Goal: Feedback & Contribution: Submit feedback/report problem

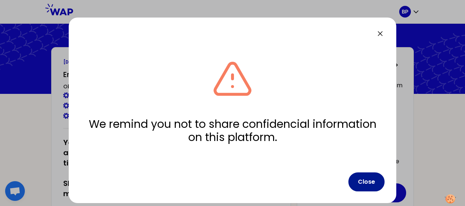
click at [360, 184] on button "Close" at bounding box center [366, 182] width 36 height 19
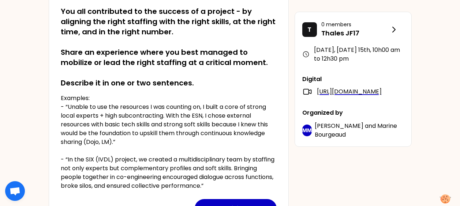
scroll to position [164, 0]
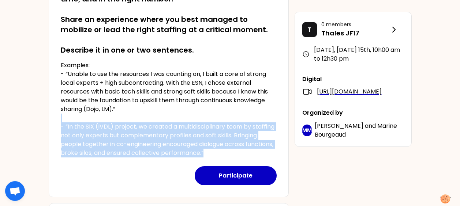
drag, startPoint x: 238, startPoint y: 116, endPoint x: 251, endPoint y: 152, distance: 37.6
click at [251, 152] on p "Examples: - “Unable to use the resources I was counting on, I built a core of s…" at bounding box center [169, 109] width 216 height 97
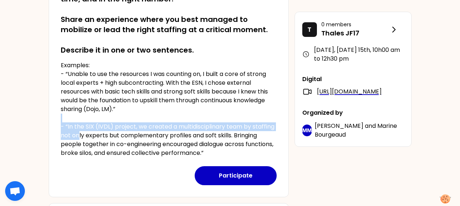
drag, startPoint x: 251, startPoint y: 152, endPoint x: 78, endPoint y: 136, distance: 173.3
click at [78, 136] on p "Examples: - “Unable to use the resources I was counting on, I built a core of s…" at bounding box center [169, 109] width 216 height 97
drag, startPoint x: 78, startPoint y: 136, endPoint x: 70, endPoint y: 125, distance: 13.5
click at [70, 125] on p "Examples: - “Unable to use the resources I was counting on, I built a core of s…" at bounding box center [169, 109] width 216 height 97
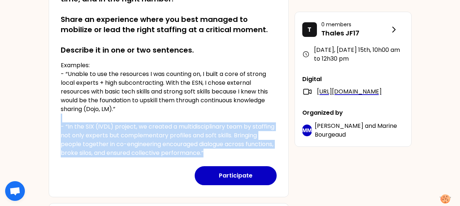
drag, startPoint x: 70, startPoint y: 125, endPoint x: 237, endPoint y: 152, distance: 168.8
click at [237, 152] on p "Examples: - “Unable to use the resources I was counting on, I built a core of s…" at bounding box center [169, 109] width 216 height 97
click at [230, 153] on p "Examples: - “Unable to use the resources I was counting on, I built a core of s…" at bounding box center [169, 109] width 216 height 97
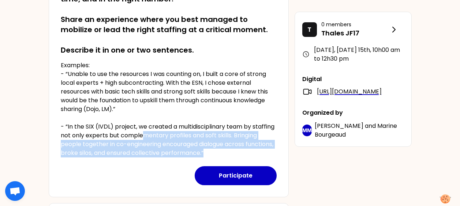
drag, startPoint x: 234, startPoint y: 152, endPoint x: 143, endPoint y: 138, distance: 91.7
click at [143, 138] on p "Examples: - “Unable to use the resources I was counting on, I built a core of s…" at bounding box center [169, 109] width 216 height 97
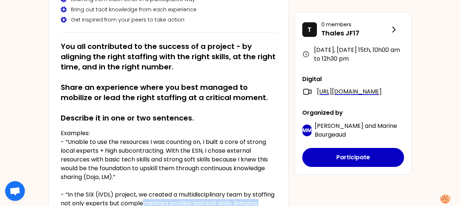
scroll to position [128, 0]
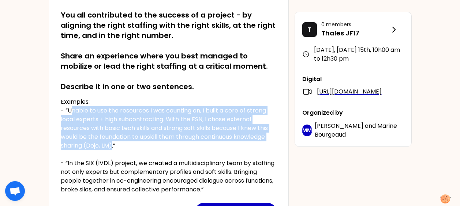
drag, startPoint x: 73, startPoint y: 111, endPoint x: 112, endPoint y: 148, distance: 53.5
click at [112, 148] on p "Examples: - “Unable to use the resources I was counting on, I built a core of s…" at bounding box center [169, 146] width 216 height 97
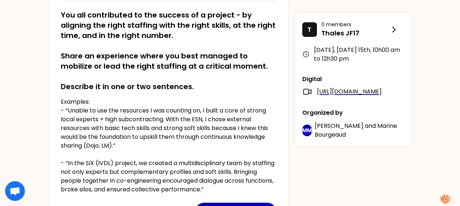
drag, startPoint x: 112, startPoint y: 148, endPoint x: 131, endPoint y: 148, distance: 19.8
click at [131, 148] on p "Examples: - “Unable to use the resources I was counting on, I built a core of s…" at bounding box center [169, 146] width 216 height 97
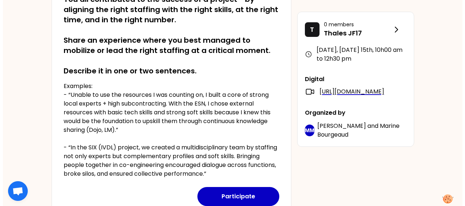
scroll to position [164, 0]
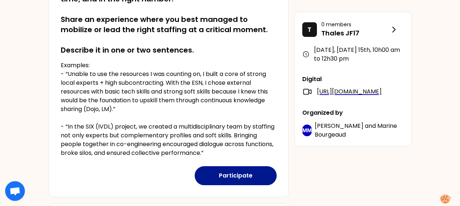
click at [245, 174] on button "Participate" at bounding box center [236, 175] width 82 height 19
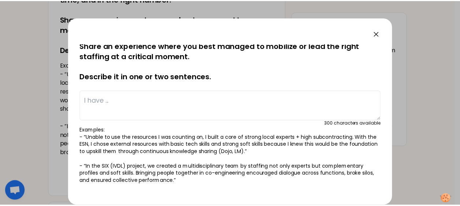
scroll to position [0, 0]
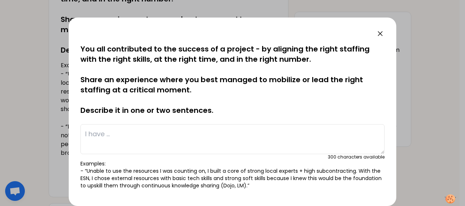
click at [421, 65] on div at bounding box center [232, 103] width 465 height 206
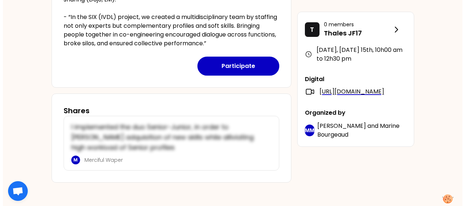
scroll to position [237, 0]
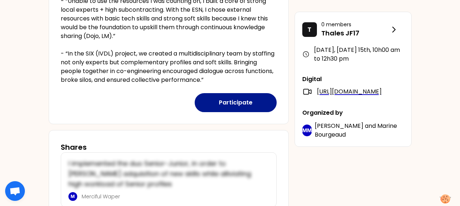
click at [232, 103] on button "Participate" at bounding box center [236, 102] width 82 height 19
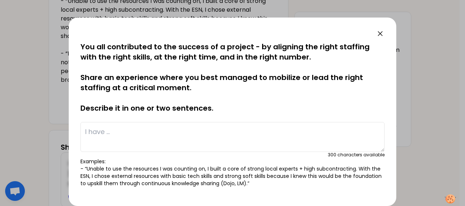
scroll to position [0, 0]
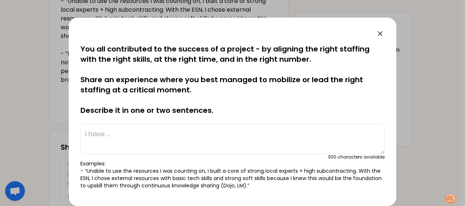
click at [243, 145] on textarea at bounding box center [232, 139] width 304 height 30
click at [221, 129] on textarea at bounding box center [232, 139] width 304 height 30
click at [220, 131] on textarea at bounding box center [232, 139] width 304 height 30
type textarea "u"
type textarea "N"
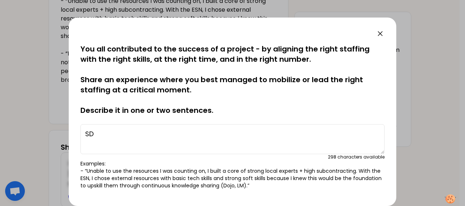
type textarea "S"
type textarea "D"
type textarea "A"
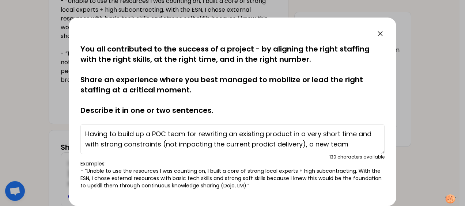
click at [363, 146] on textarea "Having to build up a POC team for rewriting an existing product in a very short…" at bounding box center [232, 139] width 304 height 30
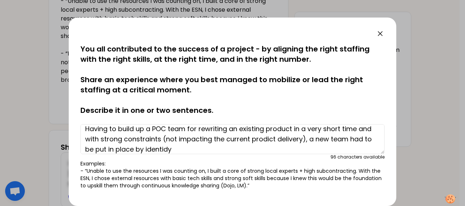
click at [291, 126] on textarea "Having to build up a POC team for rewriting an existing product in a very short…" at bounding box center [232, 139] width 304 height 30
click at [86, 139] on textarea "Having to build up a POC team for rewriting an existing product in a very short…" at bounding box center [232, 139] width 304 height 30
click at [292, 129] on textarea "Having to build up a POC team for rewriting an existing product in a very short…" at bounding box center [232, 139] width 304 height 30
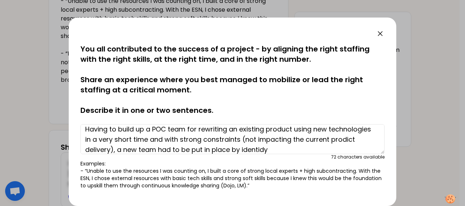
click at [348, 149] on textarea "Having to build up a POC team for rewriting an existing product using new techn…" at bounding box center [232, 139] width 304 height 30
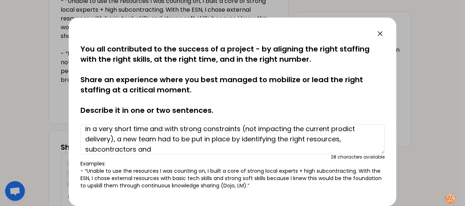
drag, startPoint x: 294, startPoint y: 140, endPoint x: 327, endPoint y: 140, distance: 33.3
click at [327, 140] on textarea "Having to build up a POC team for rewriting an existing product using new techn…" at bounding box center [232, 139] width 304 height 30
drag, startPoint x: 325, startPoint y: 135, endPoint x: 351, endPoint y: 135, distance: 25.6
click at [351, 135] on textarea "Having to build up a POC team for rewriting an existing product using new techn…" at bounding box center [232, 139] width 304 height 30
click at [298, 148] on textarea "Having to build up a POC team for rewriting an existing product using new techn…" at bounding box center [232, 139] width 304 height 30
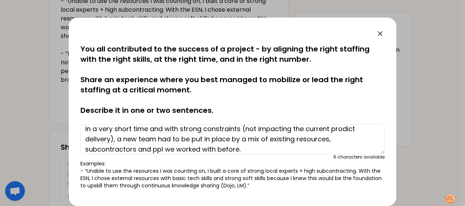
click at [199, 149] on textarea "Having to build up a POC team for rewriting an existing product using new techn…" at bounding box center [232, 139] width 304 height 30
drag, startPoint x: 189, startPoint y: 150, endPoint x: 276, endPoint y: 149, distance: 87.0
click at [276, 149] on textarea "Having to build up a POC team for rewriting an existing product using new techn…" at bounding box center [232, 139] width 304 height 30
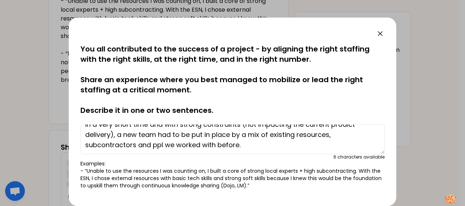
scroll to position [20, 0]
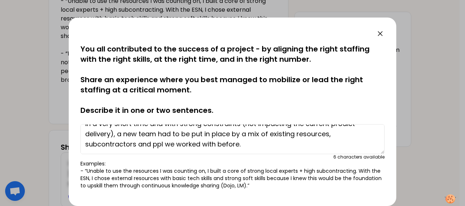
drag, startPoint x: 186, startPoint y: 150, endPoint x: 278, endPoint y: 150, distance: 91.8
click at [278, 150] on textarea "Having to build up a POC team for rewriting an existing product using new techn…" at bounding box center [232, 139] width 304 height 30
click at [208, 145] on textarea "Having to build up a POC team for rewriting an existing product using new techn…" at bounding box center [232, 139] width 304 height 30
click at [249, 146] on textarea "Having to build up a POC team for rewriting an existing product using new techn…" at bounding box center [232, 139] width 304 height 30
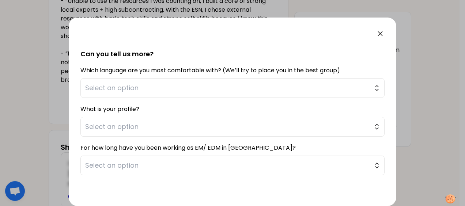
scroll to position [196, 0]
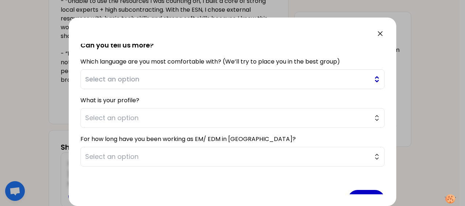
type textarea "Having to build up a POC team for rewriting an existing product using new techn…"
click at [203, 76] on span "Select an option" at bounding box center [227, 79] width 284 height 10
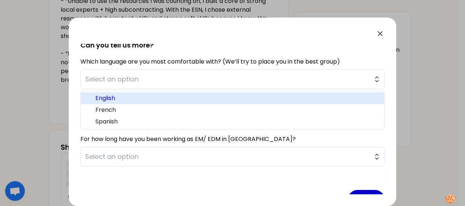
click at [195, 97] on span "English" at bounding box center [236, 98] width 283 height 9
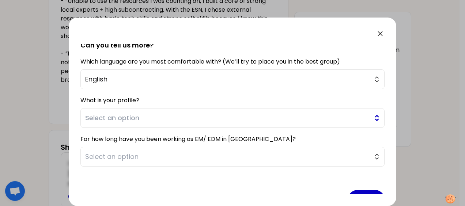
click at [195, 123] on button "Select an option" at bounding box center [232, 118] width 304 height 20
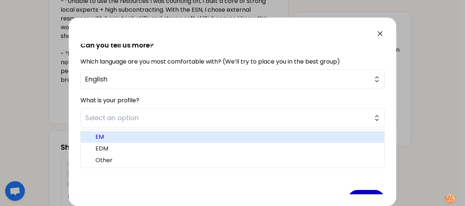
click at [193, 133] on span "EM" at bounding box center [236, 137] width 283 height 9
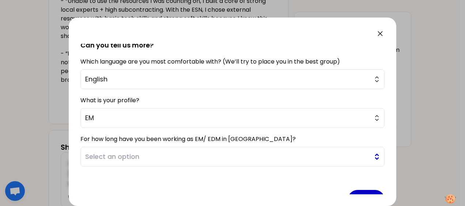
click at [193, 156] on span "Select an option" at bounding box center [227, 157] width 284 height 10
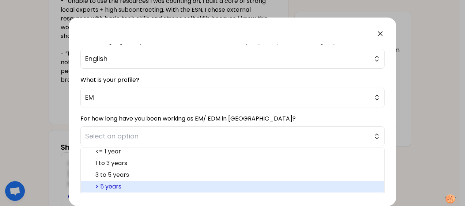
click at [187, 185] on span "> 5 years" at bounding box center [236, 186] width 283 height 9
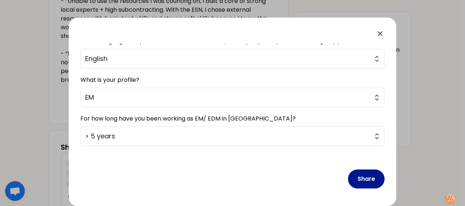
click at [353, 174] on button "Share" at bounding box center [366, 179] width 37 height 19
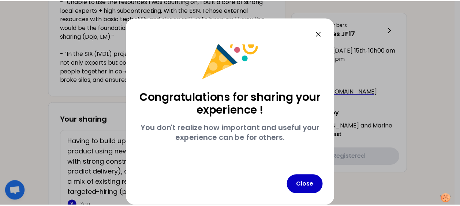
scroll to position [23, 0]
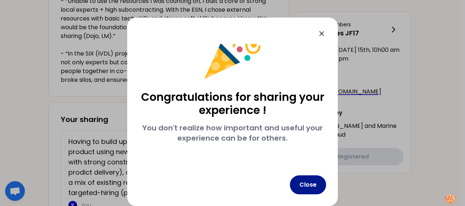
click at [303, 179] on button "Close" at bounding box center [308, 184] width 36 height 19
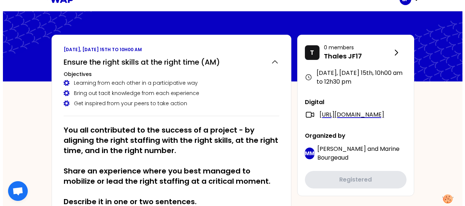
scroll to position [0, 0]
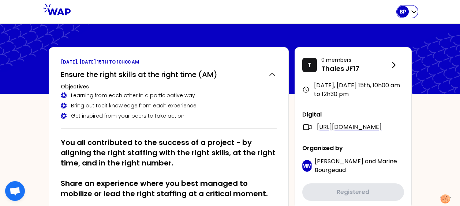
click at [409, 9] on div "BP" at bounding box center [407, 12] width 20 height 12
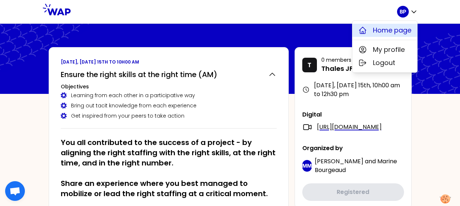
click at [400, 28] on span "Home page" at bounding box center [392, 30] width 38 height 10
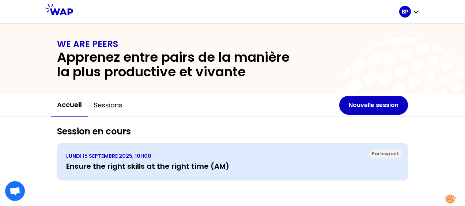
click at [132, 162] on h3 "Ensure the right skills at the right time (AM)" at bounding box center [232, 166] width 333 height 10
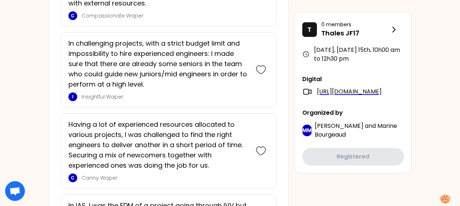
scroll to position [885, 0]
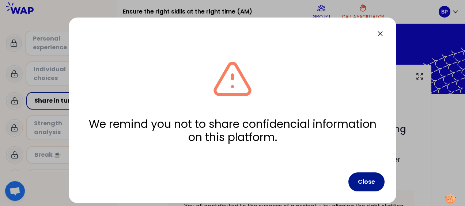
click at [361, 182] on button "Close" at bounding box center [366, 182] width 36 height 19
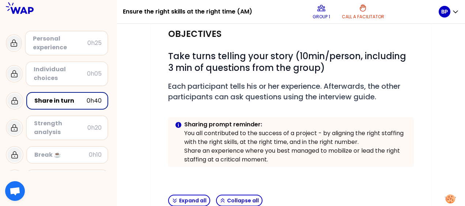
scroll to position [145, 0]
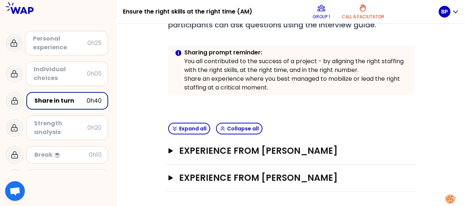
click at [252, 170] on div "Experience from Bogdan-gabriel CROITORU Open" at bounding box center [291, 178] width 252 height 27
click at [171, 154] on button "Experience from Bogdan POPESCU Open" at bounding box center [291, 151] width 246 height 12
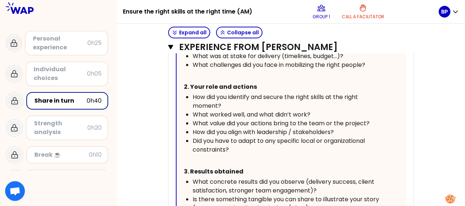
scroll to position [449, 0]
click at [326, 16] on p "Group 1" at bounding box center [322, 17] width 18 height 6
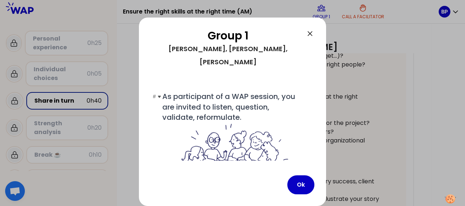
drag, startPoint x: 313, startPoint y: 31, endPoint x: 283, endPoint y: 104, distance: 78.9
click at [283, 104] on div "Group 1 Bogdan, Julien, Bogdan-gabriel, Brian # As participant of a WAP session…" at bounding box center [232, 112] width 187 height 189
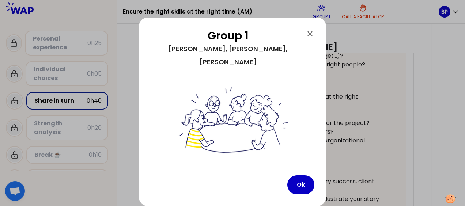
scroll to position [60, 0]
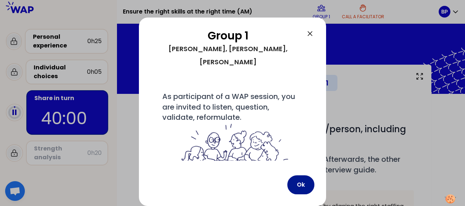
click at [300, 182] on button "Ok" at bounding box center [300, 184] width 27 height 19
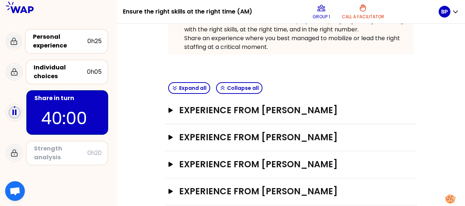
scroll to position [199, 0]
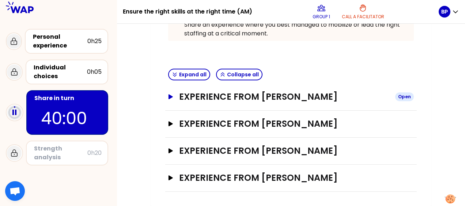
click at [276, 97] on h3 "Experience from Bogdan POPESCU" at bounding box center [284, 97] width 210 height 12
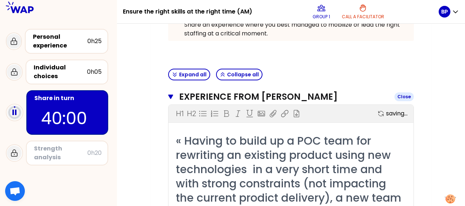
click at [276, 97] on h3 "Experience from [PERSON_NAME]" at bounding box center [283, 97] width 209 height 12
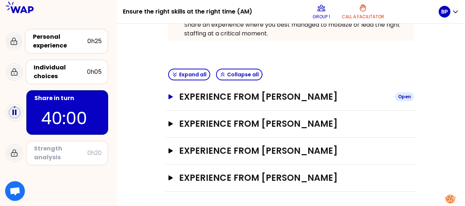
click at [277, 98] on h3 "Experience from [PERSON_NAME]" at bounding box center [284, 97] width 210 height 12
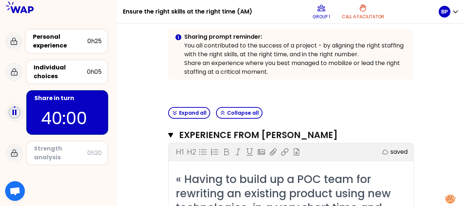
scroll to position [126, 0]
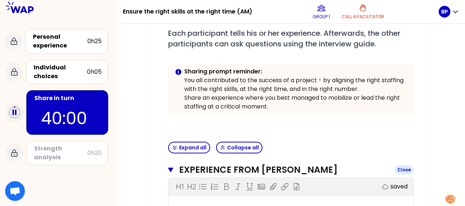
click at [185, 167] on h3 "Experience from [PERSON_NAME]" at bounding box center [283, 170] width 209 height 12
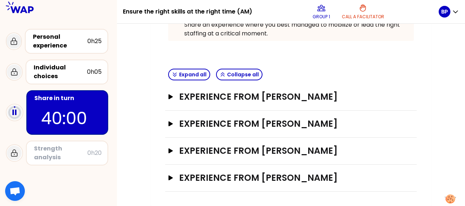
scroll to position [199, 0]
click at [285, 95] on h3 "Experience from [PERSON_NAME]" at bounding box center [284, 97] width 210 height 12
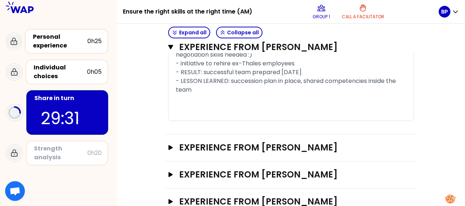
scroll to position [784, 0]
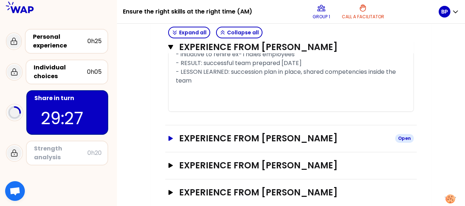
click at [338, 133] on h3 "Experience from [PERSON_NAME]" at bounding box center [284, 139] width 210 height 12
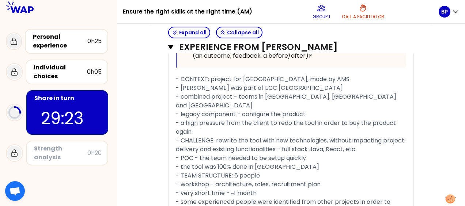
scroll to position [455, 0]
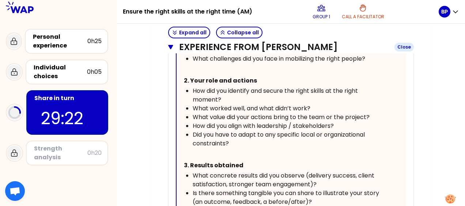
click at [282, 45] on h3 "Experience from [PERSON_NAME]" at bounding box center [283, 47] width 209 height 12
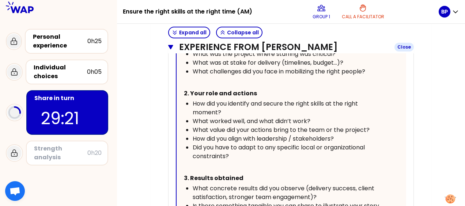
click at [278, 48] on h3 "Experience from [PERSON_NAME]" at bounding box center [283, 47] width 209 height 12
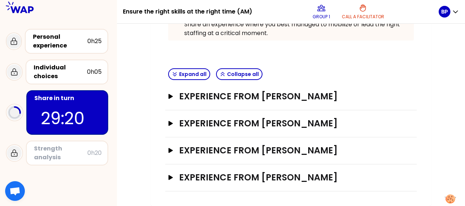
scroll to position [199, 0]
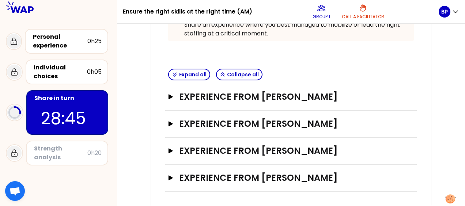
click at [393, 69] on div "Expand all Collapse all" at bounding box center [291, 75] width 252 height 18
click at [172, 178] on icon "button" at bounding box center [171, 177] width 6 height 5
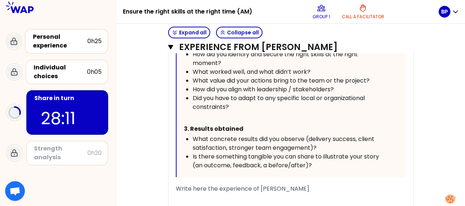
scroll to position [650, 0]
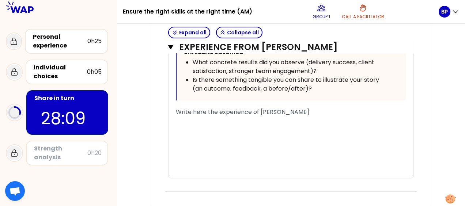
click at [296, 126] on div "﻿" at bounding box center [291, 129] width 230 height 9
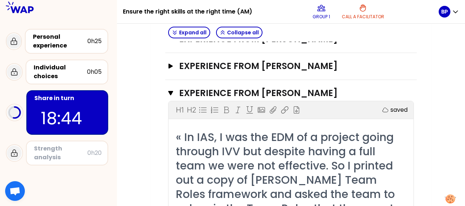
scroll to position [248, 0]
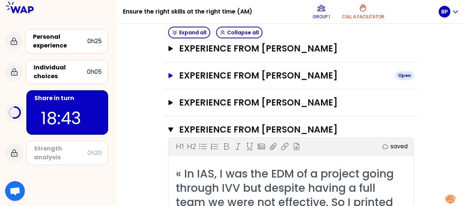
click at [293, 73] on h3 "Experience from [PERSON_NAME]" at bounding box center [284, 76] width 210 height 12
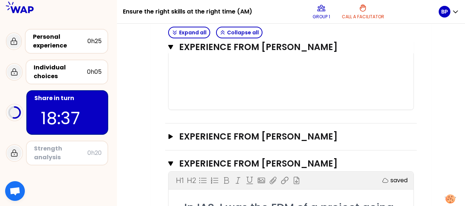
scroll to position [613, 0]
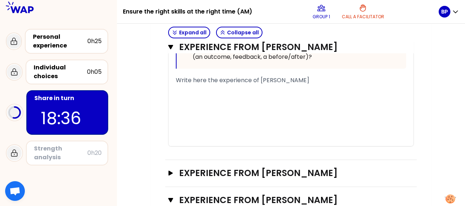
click at [280, 106] on div "﻿" at bounding box center [291, 106] width 230 height 9
click at [266, 95] on div "﻿" at bounding box center [291, 98] width 230 height 9
click at [263, 87] on div "﻿" at bounding box center [291, 89] width 230 height 9
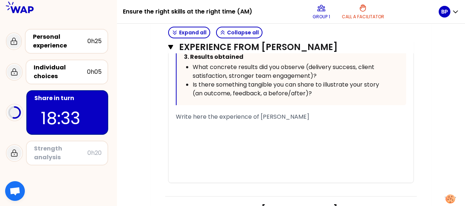
click at [262, 119] on span "Write here the experience of Julien Ferriere" at bounding box center [242, 117] width 133 height 8
click at [258, 122] on div "﻿" at bounding box center [291, 125] width 230 height 9
drag, startPoint x: 255, startPoint y: 116, endPoint x: 338, endPoint y: 116, distance: 83.4
click at [270, 116] on span "Write here the experience of Julien Ferriere" at bounding box center [242, 117] width 133 height 8
drag, startPoint x: 360, startPoint y: 116, endPoint x: 178, endPoint y: 114, distance: 181.3
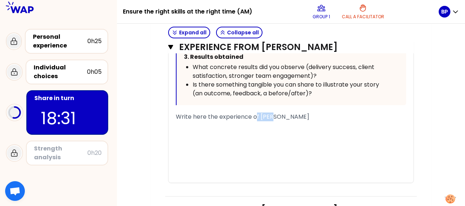
click at [178, 114] on div "Write here the experience of Julien Ferriere" at bounding box center [291, 117] width 230 height 9
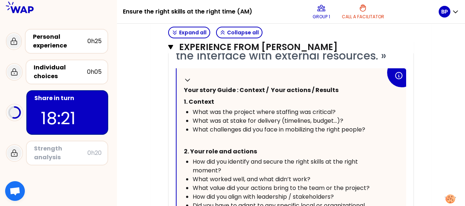
scroll to position [428, 0]
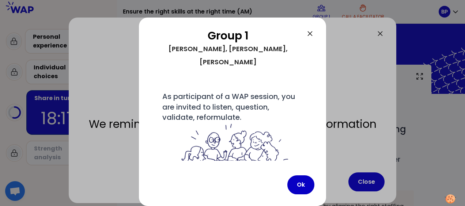
click at [364, 181] on div at bounding box center [232, 103] width 465 height 206
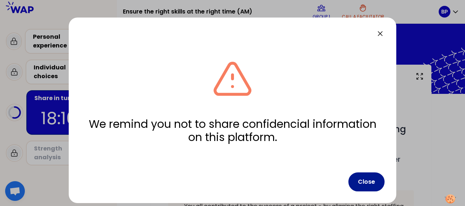
click at [363, 185] on button "Close" at bounding box center [366, 182] width 36 height 19
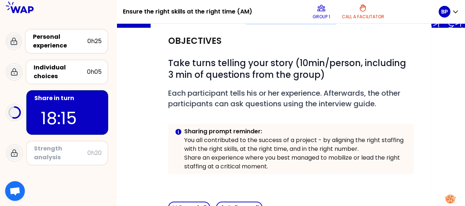
scroll to position [199, 0]
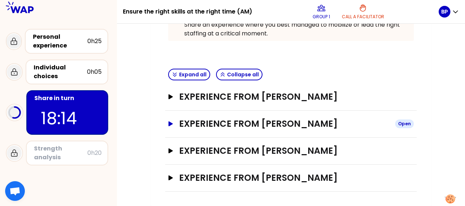
click at [297, 118] on h3 "Experience from [PERSON_NAME]" at bounding box center [284, 124] width 210 height 12
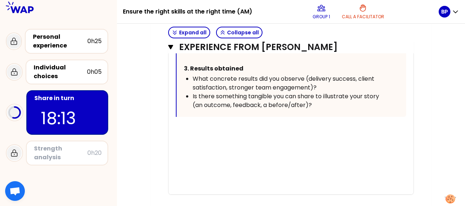
scroll to position [635, 0]
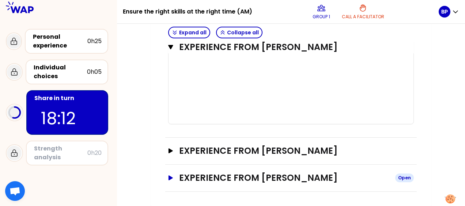
click at [295, 182] on h3 "Experience from [PERSON_NAME]" at bounding box center [284, 178] width 210 height 12
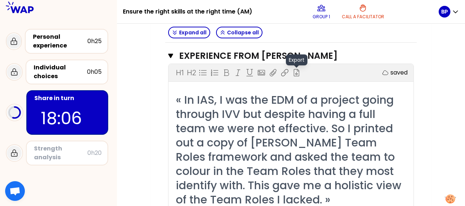
scroll to position [684, 0]
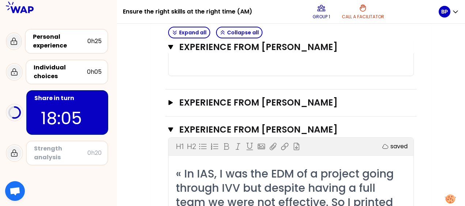
click at [287, 109] on div "Experience from [PERSON_NAME] Open" at bounding box center [291, 103] width 252 height 27
click at [288, 105] on h3 "Experience from [PERSON_NAME]" at bounding box center [284, 103] width 210 height 12
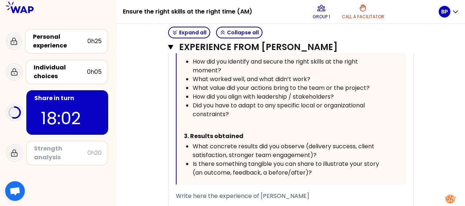
scroll to position [1342, 0]
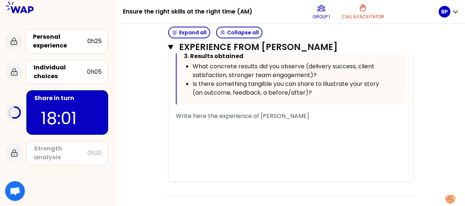
click at [272, 120] on div "Write here the experience of [PERSON_NAME]" at bounding box center [291, 116] width 230 height 9
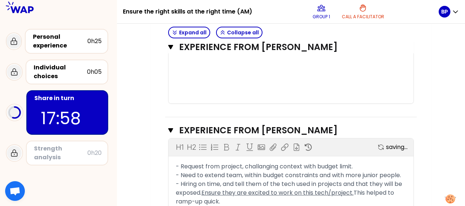
scroll to position [583, 0]
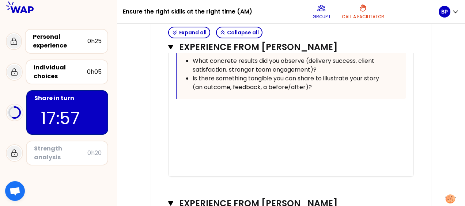
click at [267, 109] on div "﻿" at bounding box center [291, 110] width 230 height 9
click at [245, 109] on div "﻿" at bounding box center [291, 110] width 230 height 9
click at [234, 110] on div "﻿" at bounding box center [291, 110] width 230 height 9
click at [203, 111] on div "-" at bounding box center [291, 110] width 230 height 9
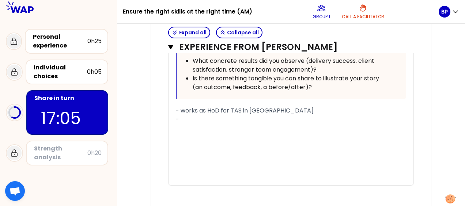
click at [206, 119] on div "-" at bounding box center [291, 119] width 230 height 9
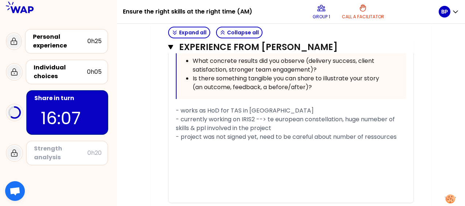
click at [321, 146] on div "﻿" at bounding box center [291, 145] width 230 height 9
click at [328, 152] on div "﻿" at bounding box center [291, 154] width 230 height 9
click at [322, 146] on div "- first ste:" at bounding box center [291, 145] width 230 height 9
click at [235, 145] on div "- first ste:" at bounding box center [291, 145] width 230 height 9
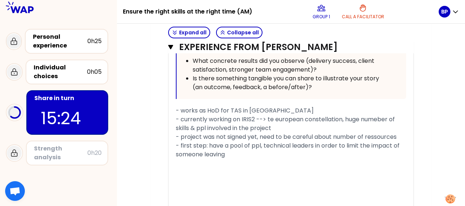
click at [401, 138] on div "- project was not signed yet, need to be careful about number of ressources" at bounding box center [291, 137] width 230 height 9
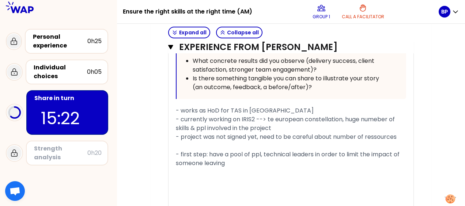
click at [223, 156] on span "- first step: have a pool of ppl, technical leaders in order to limit the impac…" at bounding box center [288, 158] width 225 height 17
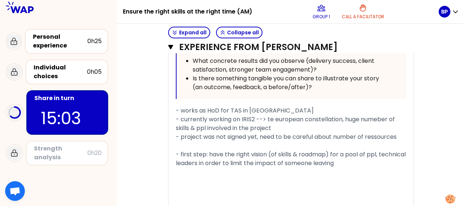
drag, startPoint x: 360, startPoint y: 166, endPoint x: 376, endPoint y: 166, distance: 15.7
click at [361, 166] on span "- first step: have the right vision (of skills & roadmap) for a pool of ppl, te…" at bounding box center [291, 158] width 231 height 17
click at [376, 166] on div "- first step: have the right vision (of skills & roadmap) for a pool of ppl, te…" at bounding box center [291, 159] width 230 height 18
click at [344, 154] on span "- first step: have the right vision (of skills & roadmap) for a pool of ppl, te…" at bounding box center [291, 158] width 231 height 17
click at [381, 167] on div "- first step: have the right vision (of skills & roadmap) for a pool of ppl, te…" at bounding box center [291, 159] width 230 height 18
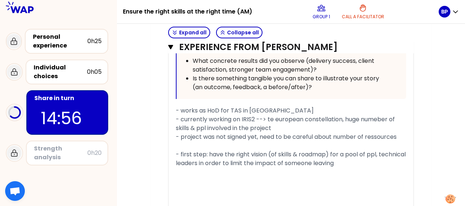
click at [176, 161] on span "- first step: have the right vision (of skills & roadmap) for a pool of ppl, te…" at bounding box center [291, 158] width 231 height 17
click at [254, 180] on div "﻿" at bounding box center [291, 181] width 230 height 9
click at [246, 177] on div "﻿" at bounding box center [291, 181] width 230 height 9
click at [240, 171] on div "﻿" at bounding box center [291, 172] width 230 height 9
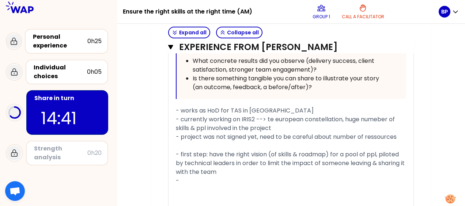
click at [239, 171] on div "- first step: have the right vision (of skills & roadmap) for a pool of ppl, pi…" at bounding box center [291, 163] width 230 height 26
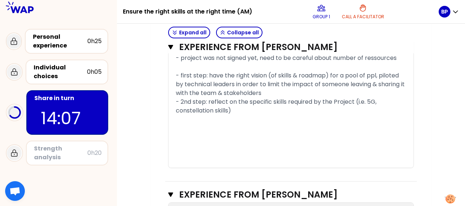
scroll to position [656, 0]
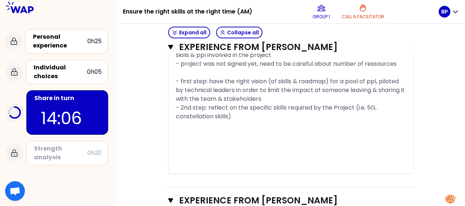
click at [262, 113] on div "- 2nd step: reflect on the specific skills required by the Project (i.e. 5G, co…" at bounding box center [291, 112] width 230 height 18
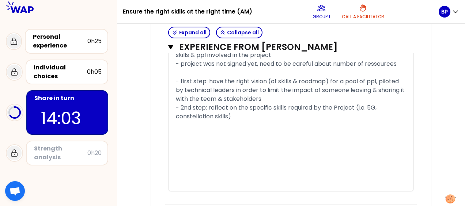
click at [185, 82] on span "- first step: have the right vision (of skills & roadmap) for a pool of ppl, pi…" at bounding box center [291, 90] width 230 height 26
click at [233, 114] on div "- 2nd step: reflect on the specific skills required by the Project (i.e. 5G, co…" at bounding box center [291, 112] width 230 height 18
click at [232, 128] on div "﻿" at bounding box center [291, 125] width 230 height 9
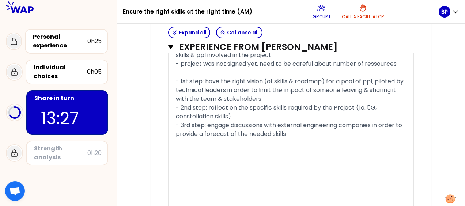
click at [307, 133] on div "- 3rd step: engage discussions with external engineering companies in order to …" at bounding box center [291, 130] width 230 height 18
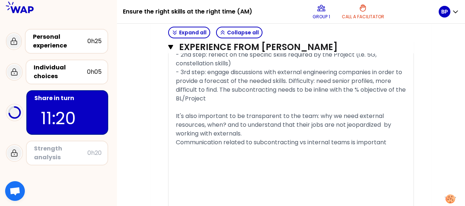
scroll to position [708, 0]
drag, startPoint x: 303, startPoint y: 143, endPoint x: 351, endPoint y: 143, distance: 47.2
click at [351, 143] on span "Communication related to subcontracting vs internal teams is important" at bounding box center [281, 143] width 211 height 8
click at [225, 144] on span "Communication related to subcontracting v is important" at bounding box center [258, 143] width 164 height 8
click at [331, 155] on div "﻿" at bounding box center [291, 152] width 230 height 9
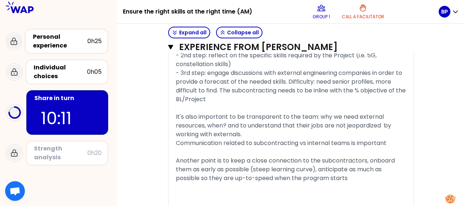
scroll to position [745, 0]
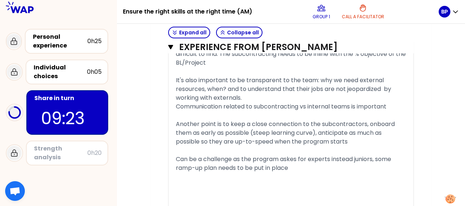
click at [389, 161] on span "Can be a challenge as the program askes for experts instead juniors, some ramp-…" at bounding box center [284, 163] width 217 height 17
click at [386, 165] on div "Can be a challenge as the program askes for experts instead juniors, a ramp-up …" at bounding box center [291, 164] width 230 height 18
drag, startPoint x: 370, startPoint y: 174, endPoint x: 365, endPoint y: 171, distance: 5.6
click at [370, 173] on div "﻿" at bounding box center [291, 177] width 230 height 9
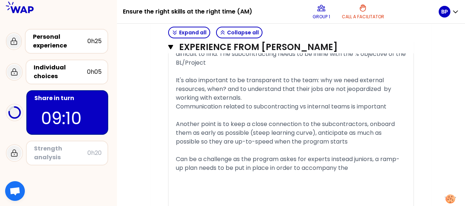
click at [363, 169] on div "Can be a challenge as the program askes for experts instead juniors, a ramp-up …" at bounding box center [291, 164] width 230 height 18
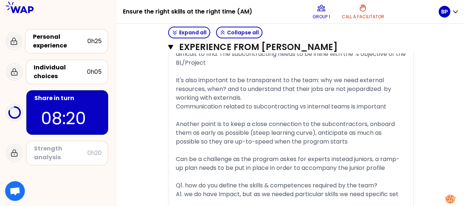
scroll to position [832, 0]
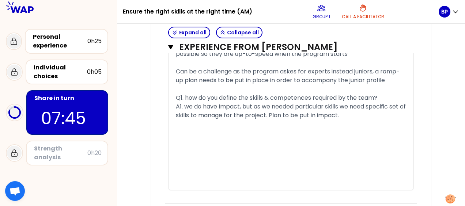
click at [428, 141] on div "My group number: 1 Objectives # Take turns telling your story (10min/person, in…" at bounding box center [291, 112] width 281 height 1760
click at [385, 129] on div "﻿" at bounding box center [291, 133] width 230 height 9
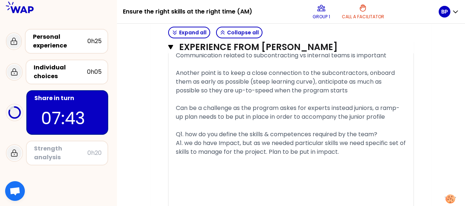
drag, startPoint x: 438, startPoint y: 94, endPoint x: 432, endPoint y: 95, distance: 6.7
click at [438, 94] on div "My group number: 1 Objectives # Take turns telling your story (10min/person, in…" at bounding box center [291, 149] width 348 height 1760
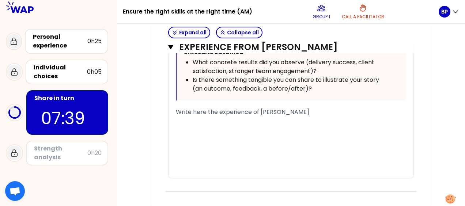
scroll to position [1618, 0]
click at [327, 129] on div "﻿" at bounding box center [291, 129] width 230 height 9
click at [318, 125] on div "﻿" at bounding box center [291, 129] width 230 height 9
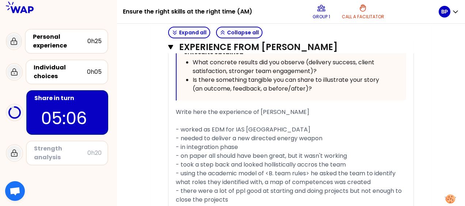
scroll to position [1697, 0]
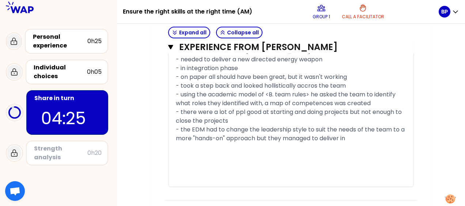
click at [262, 135] on span "- the EDM had to change the leadership style to suit the needs of the team to a…" at bounding box center [291, 133] width 230 height 17
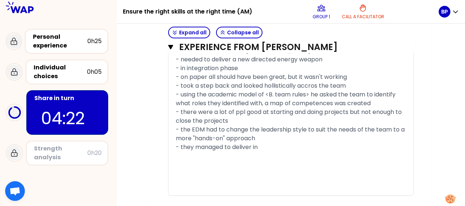
click at [270, 144] on div "- they managed to deliver in" at bounding box center [291, 147] width 230 height 9
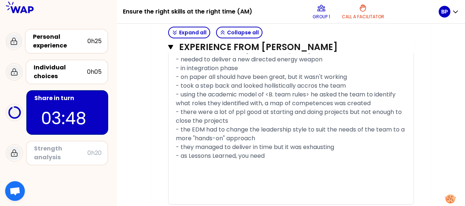
click at [275, 95] on span "- using the academic model of <B. team rules> he asked the team to identify wha…" at bounding box center [286, 98] width 221 height 17
click at [273, 153] on div "- as Lessons Learned, you need" at bounding box center [291, 156] width 230 height 9
click at [273, 156] on div "- as Lessons Learn" at bounding box center [291, 156] width 230 height 9
drag, startPoint x: 273, startPoint y: 156, endPoint x: 152, endPoint y: 154, distance: 121.4
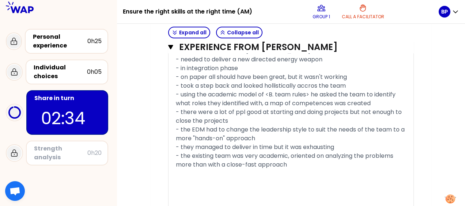
click at [257, 163] on span "- the existing team was very academic, oriented on analyzing the problems more …" at bounding box center [285, 160] width 219 height 17
click at [253, 180] on div "﻿" at bounding box center [291, 182] width 230 height 9
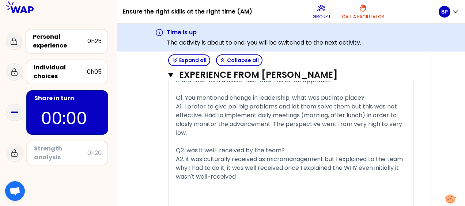
scroll to position [1844, 0]
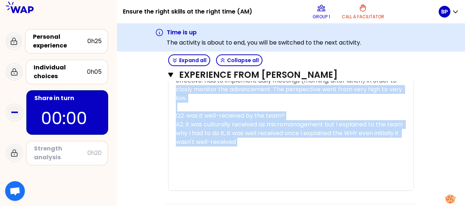
drag, startPoint x: 335, startPoint y: 152, endPoint x: 113, endPoint y: 89, distance: 230.0
click at [113, 89] on div "Ensure the right skills at the right time (AM) Group 1 Call a facilitator BP Pe…" at bounding box center [232, 103] width 465 height 206
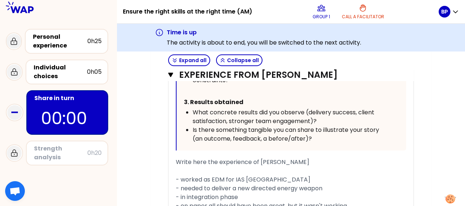
scroll to position [1637, 0]
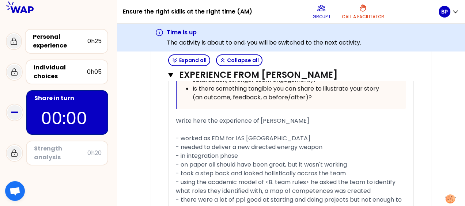
click at [373, 131] on div "﻿" at bounding box center [291, 129] width 230 height 9
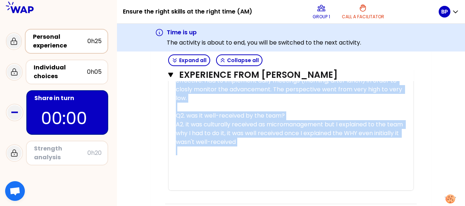
scroll to position [1823, 0]
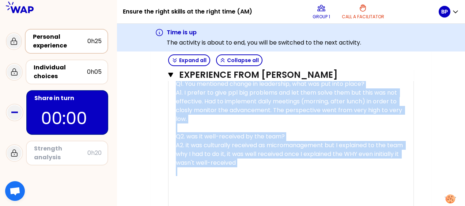
drag, startPoint x: 335, startPoint y: 147, endPoint x: 44, endPoint y: 50, distance: 306.7
click at [44, 50] on div "Ensure the right skills at the right time (AM) Group 1 Call a facilitator BP Pe…" at bounding box center [232, 103] width 465 height 206
click at [218, 137] on span "Q2. was it well-received by the team?" at bounding box center [230, 136] width 109 height 8
copy div "« In IAS, I was the EDM of a project going through IVV but despite having a ful…"
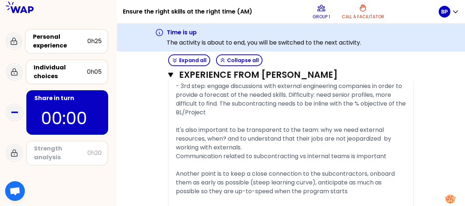
scroll to position [686, 0]
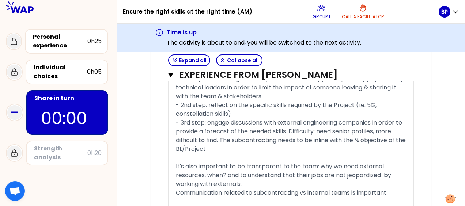
click at [302, 139] on span "- 3rd step: engage discussions with external engineering companies in order to …" at bounding box center [291, 135] width 231 height 35
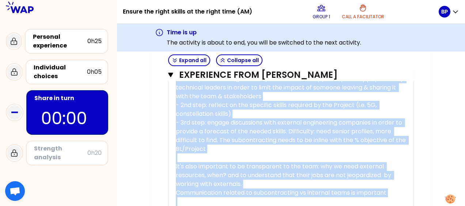
copy div "« Engage discussions with ESN early to anticipate needs (IRIS² context) and on-…"
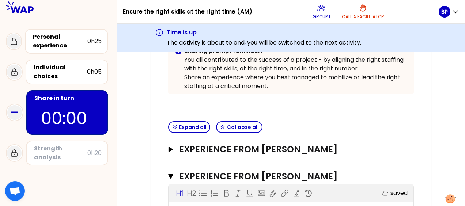
scroll to position [0, 0]
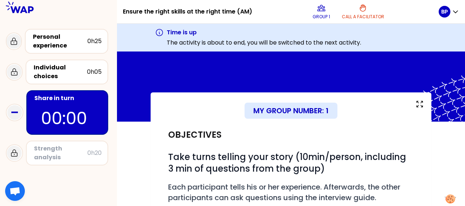
click at [168, 66] on div at bounding box center [291, 87] width 348 height 70
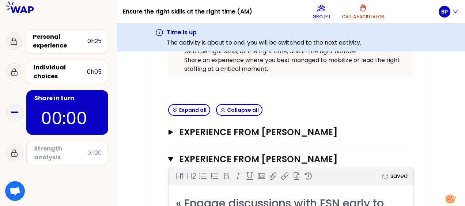
scroll to position [219, 0]
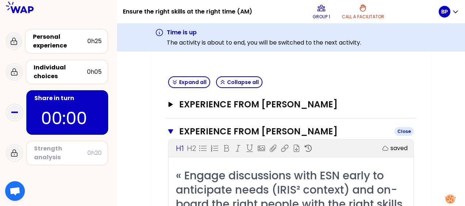
click at [169, 130] on icon "button" at bounding box center [170, 131] width 5 height 4
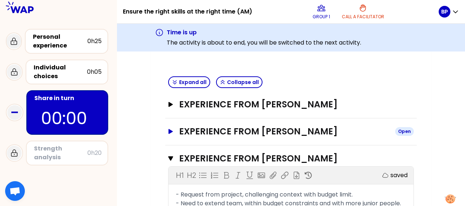
click at [169, 130] on icon "button" at bounding box center [171, 131] width 4 height 5
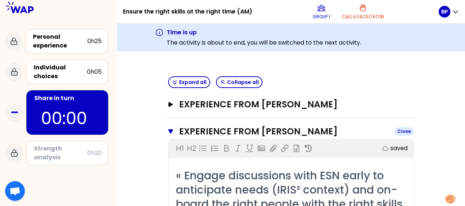
click at [402, 131] on div "Close" at bounding box center [403, 131] width 19 height 9
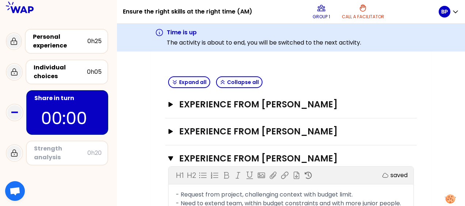
scroll to position [256, 0]
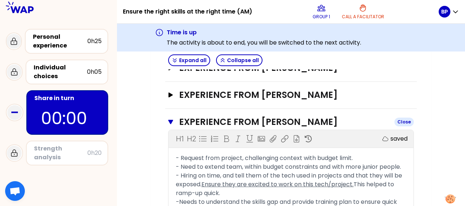
click at [403, 122] on div "Close" at bounding box center [403, 122] width 19 height 9
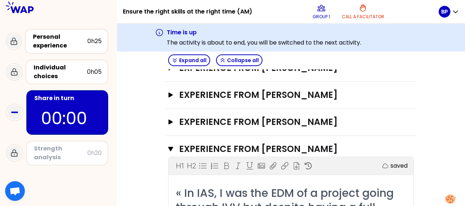
scroll to position [292, 0]
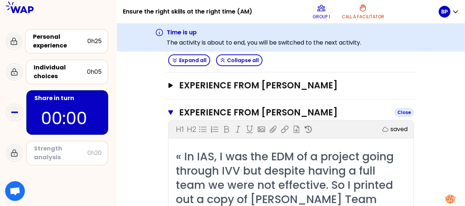
click at [404, 114] on div "Close" at bounding box center [403, 112] width 19 height 9
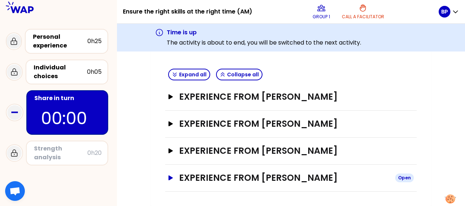
click at [397, 175] on div "Open" at bounding box center [404, 178] width 19 height 9
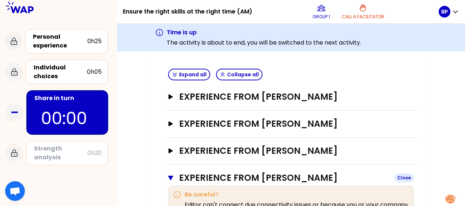
scroll to position [292, 0]
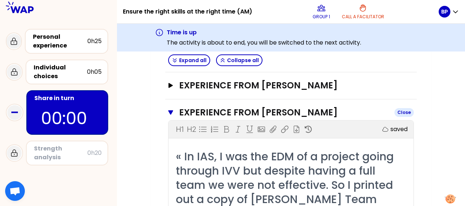
click at [399, 111] on div "Close" at bounding box center [403, 112] width 19 height 9
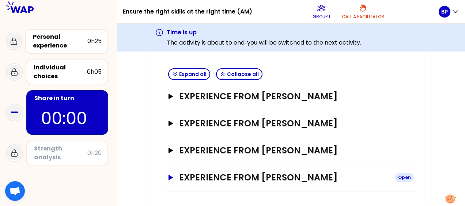
scroll to position [227, 0]
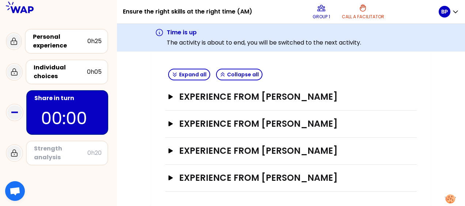
click at [438, 136] on div "My group number: 1 Objectives # Take turns telling your story (10min/person, in…" at bounding box center [291, 35] width 348 height 341
click at [281, 124] on h3 "Experience from [PERSON_NAME]" at bounding box center [284, 124] width 210 height 12
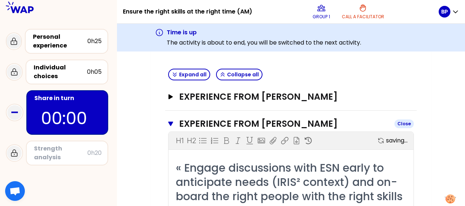
click at [281, 124] on h3 "Experience from [PERSON_NAME]" at bounding box center [283, 124] width 209 height 12
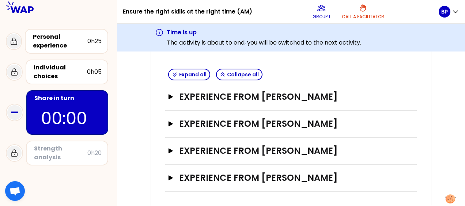
click at [426, 125] on div "My group number: 1 Objectives # Take turns telling your story (10min/person, in…" at bounding box center [291, 35] width 281 height 341
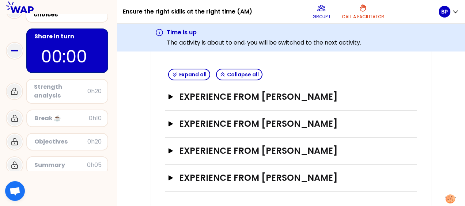
scroll to position [98, 0]
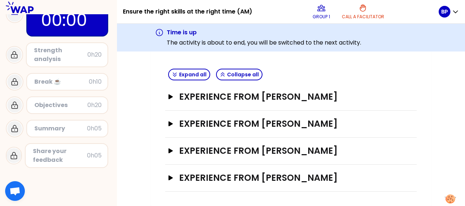
click at [69, 57] on div "Strength analysis" at bounding box center [60, 55] width 53 height 18
click at [45, 55] on div "Strength analysis" at bounding box center [60, 55] width 53 height 18
click at [17, 56] on icon at bounding box center [14, 55] width 6 height 7
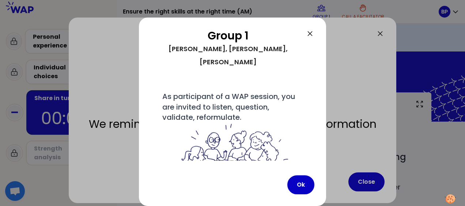
click at [367, 174] on div at bounding box center [232, 103] width 465 height 206
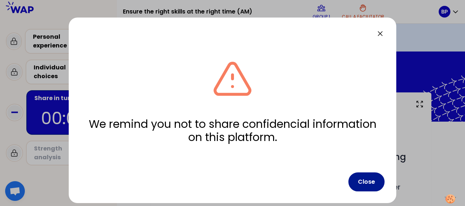
click at [369, 178] on button "Close" at bounding box center [366, 182] width 36 height 19
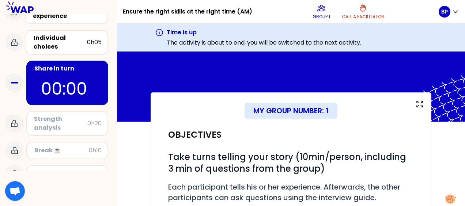
scroll to position [37, 0]
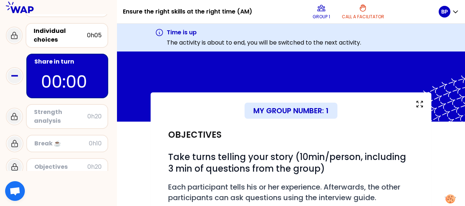
click at [40, 105] on div "Strength analysis 0h20" at bounding box center [67, 116] width 82 height 25
click at [14, 80] on icon at bounding box center [14, 76] width 15 height 15
click at [12, 76] on rect at bounding box center [14, 75] width 7 height 1
click at [50, 117] on div "Strength analysis" at bounding box center [60, 117] width 53 height 18
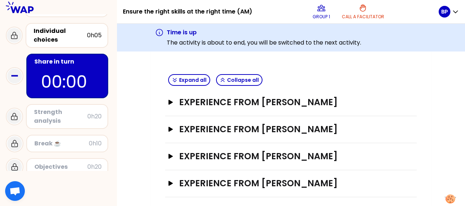
scroll to position [227, 0]
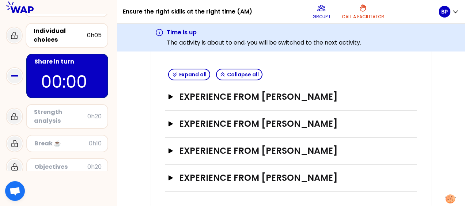
click at [295, 171] on div "Experience from [PERSON_NAME] Open" at bounding box center [291, 178] width 252 height 27
click at [173, 175] on icon "button" at bounding box center [171, 177] width 6 height 5
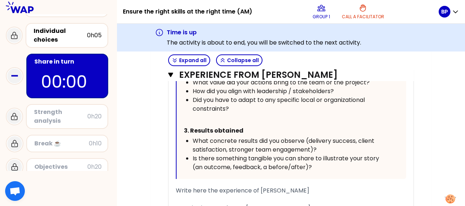
scroll to position [596, 0]
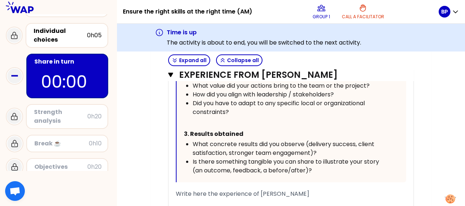
click at [67, 113] on div "Strength analysis" at bounding box center [60, 117] width 53 height 18
click at [101, 116] on div "0h20" at bounding box center [94, 116] width 14 height 9
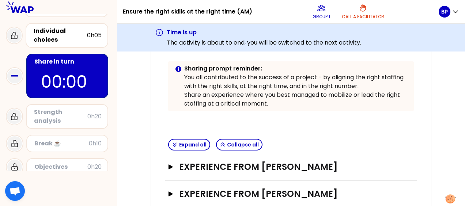
scroll to position [230, 0]
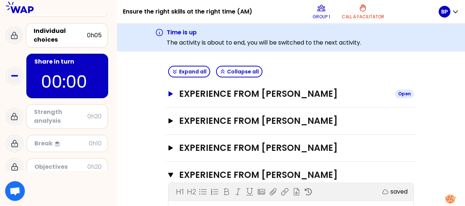
click at [321, 91] on h3 "Experience from [PERSON_NAME]" at bounding box center [284, 94] width 210 height 12
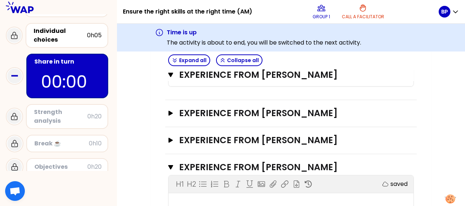
scroll to position [801, 0]
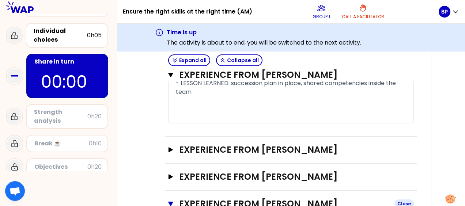
click at [342, 198] on h3 "Experience from [PERSON_NAME]" at bounding box center [283, 204] width 209 height 12
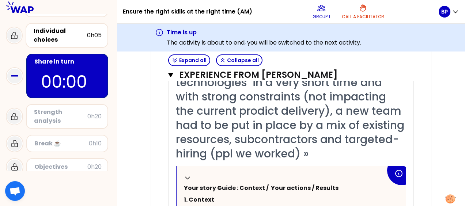
scroll to position [216, 0]
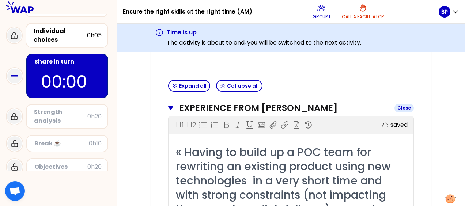
click at [267, 108] on h3 "Experience from [PERSON_NAME]" at bounding box center [283, 108] width 209 height 12
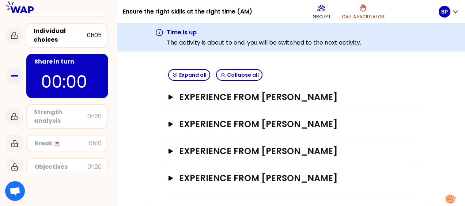
scroll to position [227, 0]
click at [314, 116] on div "Experience from Julien Ferriere Open" at bounding box center [291, 124] width 252 height 27
click at [313, 120] on h3 "Experience from [PERSON_NAME]" at bounding box center [284, 124] width 210 height 12
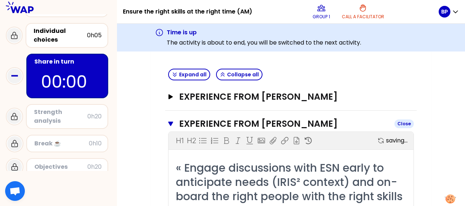
click at [313, 120] on h3 "Experience from [PERSON_NAME]" at bounding box center [283, 124] width 209 height 12
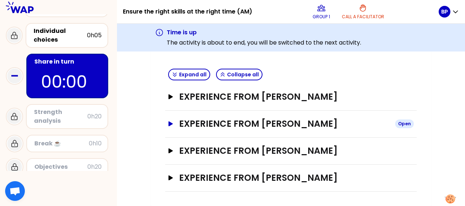
click at [252, 120] on h3 "Experience from [PERSON_NAME]" at bounding box center [284, 124] width 210 height 12
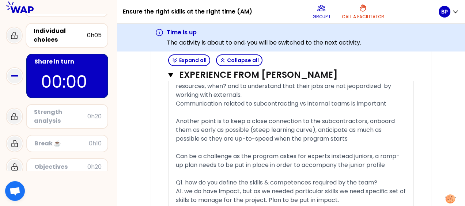
scroll to position [812, 0]
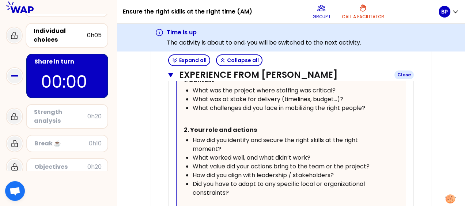
click at [289, 75] on h3 "Experience from [PERSON_NAME]" at bounding box center [283, 75] width 209 height 12
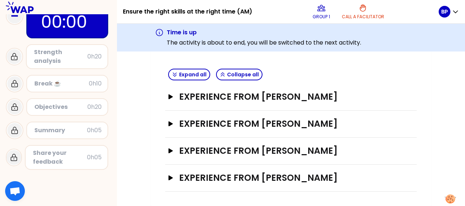
scroll to position [98, 0]
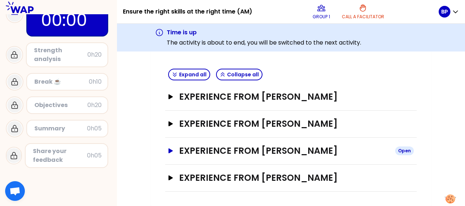
click at [322, 148] on h3 "Experience from [PERSON_NAME]" at bounding box center [284, 151] width 210 height 12
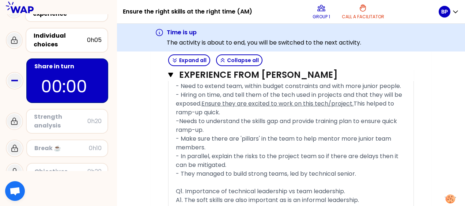
scroll to position [37, 0]
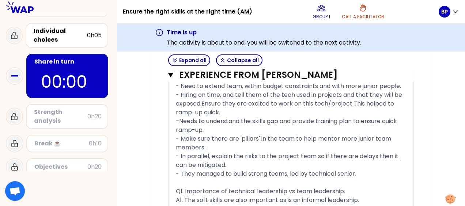
click at [83, 151] on div "Break ☕️ 0h10" at bounding box center [67, 144] width 82 height 18
click at [71, 119] on div "Strength analysis" at bounding box center [60, 117] width 53 height 18
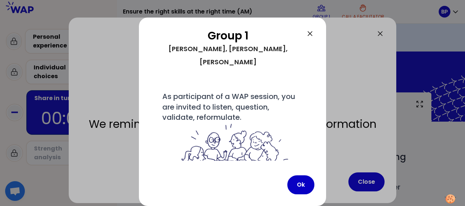
click at [356, 188] on div at bounding box center [232, 103] width 465 height 206
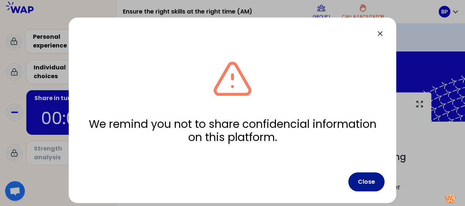
click at [369, 184] on button "Close" at bounding box center [366, 182] width 36 height 19
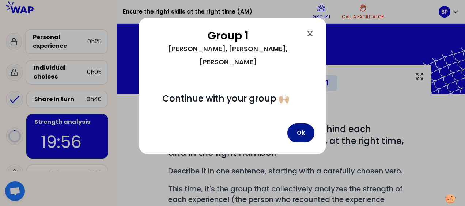
click at [302, 124] on button "Ok" at bounding box center [300, 133] width 27 height 19
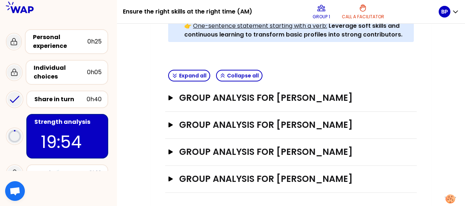
scroll to position [277, 0]
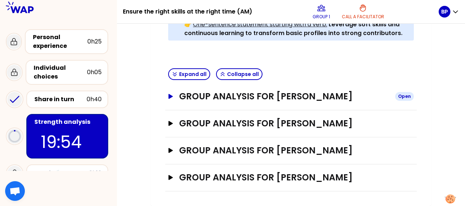
click at [341, 91] on h3 "Group analysis for [PERSON_NAME]" at bounding box center [284, 97] width 210 height 12
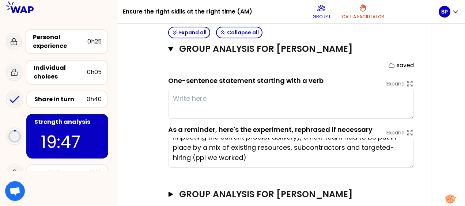
scroll to position [0, 0]
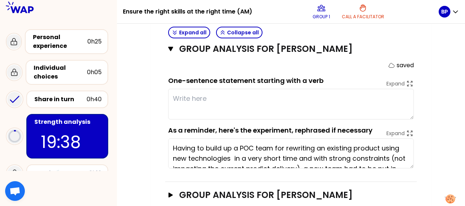
click at [409, 117] on textarea at bounding box center [291, 104] width 246 height 31
click at [222, 100] on textarea at bounding box center [291, 104] width 246 height 31
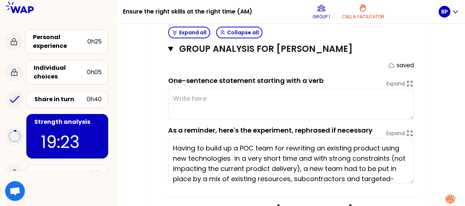
drag, startPoint x: 411, startPoint y: 166, endPoint x: 407, endPoint y: 182, distance: 16.1
click at [407, 182] on textarea "Having to build up a POC team for rewriting an existing product using new techn…" at bounding box center [291, 161] width 246 height 45
drag, startPoint x: 409, startPoint y: 180, endPoint x: 411, endPoint y: 193, distance: 12.9
click at [411, 193] on textarea "Having to build up a POC team for rewriting an existing product using new techn…" at bounding box center [291, 167] width 246 height 57
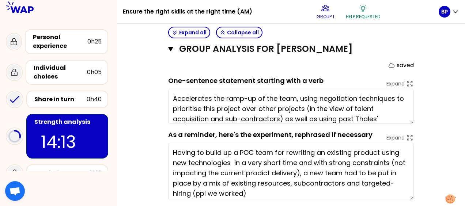
drag, startPoint x: 412, startPoint y: 117, endPoint x: 412, endPoint y: 132, distance: 15.0
click at [412, 124] on textarea "Accelerates the ramp-up of the team, using negotiation techniques to prioritise…" at bounding box center [291, 106] width 246 height 35
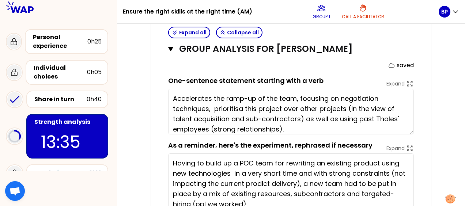
click at [452, 113] on div "My group number: 1 Objectives # As a group, identify the strength behind each e…" at bounding box center [291, 35] width 348 height 569
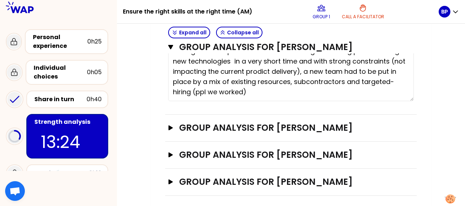
scroll to position [3, 0]
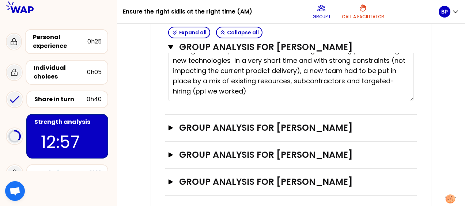
type textarea "Accelerates the ramp-up of the team, focusing on negotiation techniques, priori…"
click at [178, 124] on button "Group analysis for [PERSON_NAME] Open" at bounding box center [291, 128] width 246 height 12
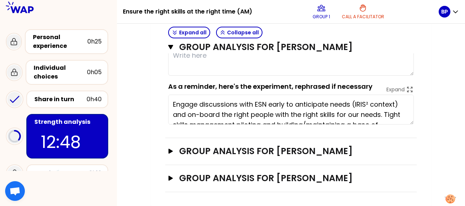
scroll to position [557, 0]
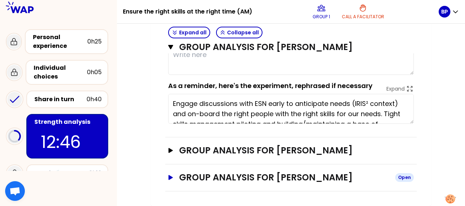
drag, startPoint x: 413, startPoint y: 109, endPoint x: 411, endPoint y: 182, distance: 73.2
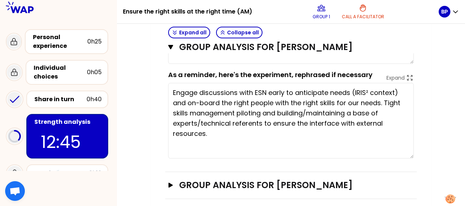
drag, startPoint x: 411, startPoint y: 111, endPoint x: 400, endPoint y: 199, distance: 88.7
click at [400, 159] on textarea "Engage discussions with ESN early to anticipate needs (IRIS² context) and on-bo…" at bounding box center [291, 121] width 246 height 76
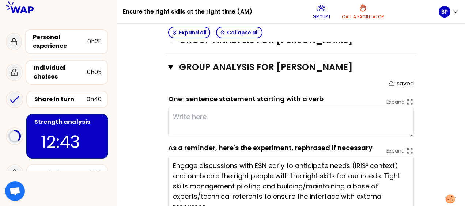
scroll to position [520, 0]
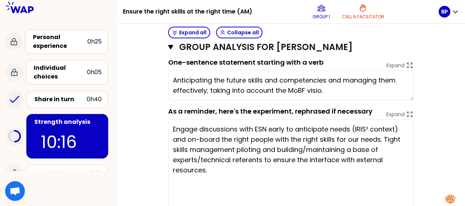
type textarea "Anticipating the future skills and competencies and managing them effectively; …"
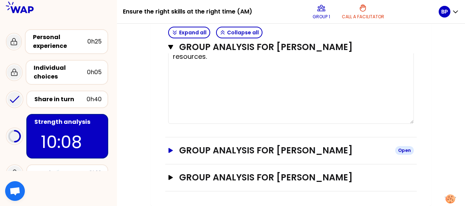
click at [284, 148] on h3 "Group analysis for [PERSON_NAME]" at bounding box center [284, 151] width 210 height 12
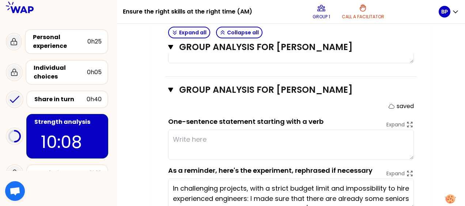
scroll to position [763, 0]
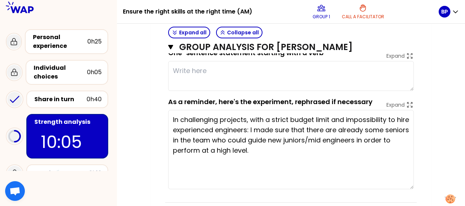
drag, startPoint x: 412, startPoint y: 148, endPoint x: 405, endPoint y: 198, distance: 49.8
click at [405, 189] on textarea "In challenging projects, with a strict budget limit and impossibility to hire e…" at bounding box center [291, 149] width 246 height 79
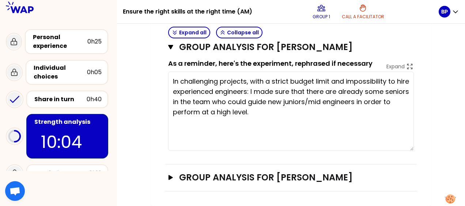
scroll to position [776, 0]
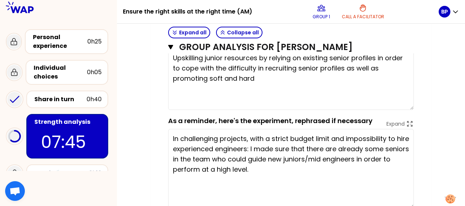
drag, startPoint x: 411, startPoint y: 87, endPoint x: 409, endPoint y: 119, distance: 31.9
click at [409, 110] on textarea "Upskilling junior resources by relying on existing senior profiles in order to …" at bounding box center [291, 79] width 246 height 62
type textarea "Upskilling resources by relying on existing senior profiles in order to cope wi…"
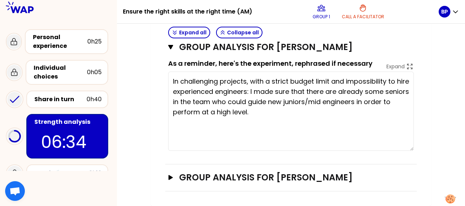
scroll to position [845, 0]
click at [243, 180] on h3 "Group analysis for [PERSON_NAME]" at bounding box center [284, 178] width 210 height 12
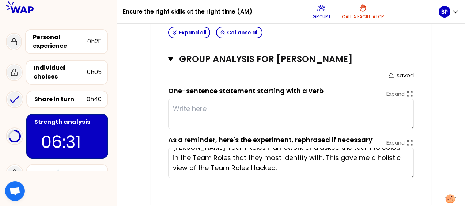
scroll to position [0, 0]
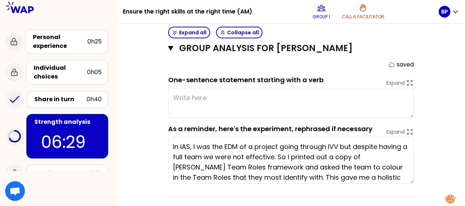
drag, startPoint x: 409, startPoint y: 177, endPoint x: 409, endPoint y: 194, distance: 16.5
click at [409, 184] on textarea "In IAS, I was the EDM of a project going through IVV but despite having a full …" at bounding box center [291, 160] width 246 height 47
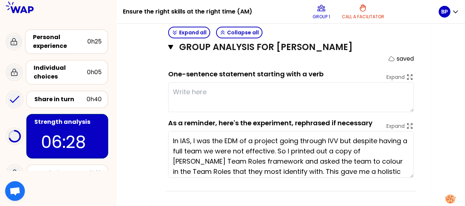
scroll to position [980, 0]
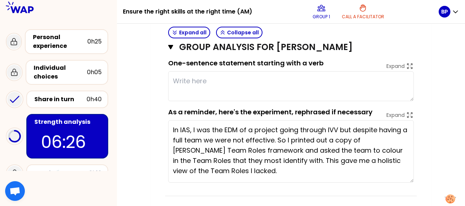
drag, startPoint x: 411, startPoint y: 176, endPoint x: 411, endPoint y: 192, distance: 16.1
click at [411, 183] on textarea "In IAS, I was the EDM of a project going through IVV but despite having a full …" at bounding box center [291, 151] width 246 height 63
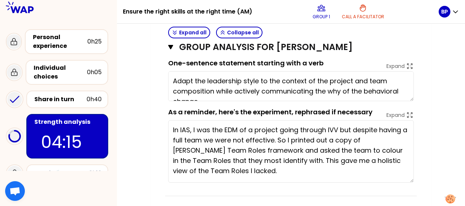
drag, startPoint x: 410, startPoint y: 112, endPoint x: 409, endPoint y: 135, distance: 23.4
click at [409, 135] on form "saved One-sentence statement starting with a verb Expand Adapt the leadership s…" at bounding box center [291, 113] width 246 height 139
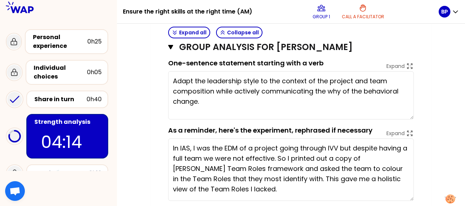
drag, startPoint x: 411, startPoint y: 110, endPoint x: 412, endPoint y: 129, distance: 19.8
click at [412, 120] on textarea "Adapt the leadership style to the context of the project and team composition w…" at bounding box center [291, 95] width 246 height 48
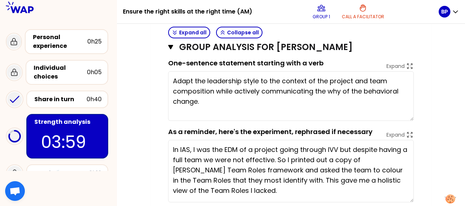
drag, startPoint x: 360, startPoint y: 172, endPoint x: 190, endPoint y: 181, distance: 170.6
click at [190, 181] on textarea "In IAS, I was the EDM of a project going through IVV but despite having a full …" at bounding box center [291, 171] width 246 height 63
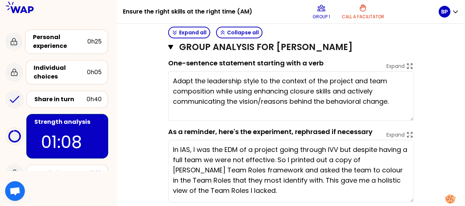
type textarea "Adapt the leadership style to the context of the project and team composition w…"
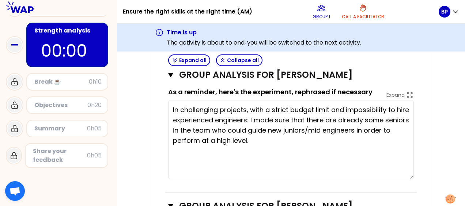
scroll to position [1024, 0]
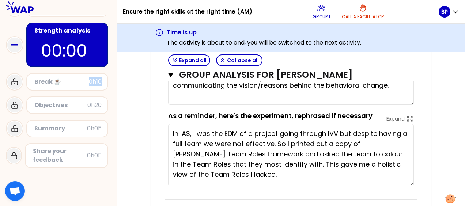
drag, startPoint x: 89, startPoint y: 82, endPoint x: 112, endPoint y: 82, distance: 23.0
click at [112, 82] on div "Personal experience 0h25 Individual choices 0h05 Share in turn 0h40 Strength an…" at bounding box center [58, 53] width 117 height 236
click at [106, 83] on div "Break ☕️ 0h10" at bounding box center [67, 82] width 82 height 18
click at [98, 83] on div "0h10" at bounding box center [95, 82] width 13 height 9
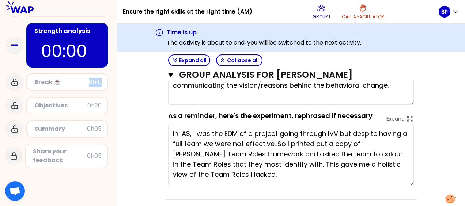
click at [98, 83] on div "0h10" at bounding box center [95, 82] width 13 height 9
drag, startPoint x: 98, startPoint y: 83, endPoint x: 110, endPoint y: 84, distance: 12.2
click at [110, 84] on div "Break ☕️ 0h10" at bounding box center [58, 82] width 105 height 23
click at [94, 84] on div "0h10" at bounding box center [95, 82] width 13 height 9
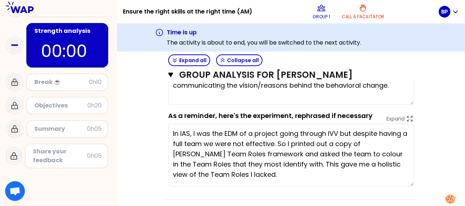
drag, startPoint x: 94, startPoint y: 84, endPoint x: 113, endPoint y: 95, distance: 21.8
click at [113, 95] on div "Personal experience 0h25 Individual choices 0h05 Share in turn 0h40 Strength an…" at bounding box center [58, 53] width 117 height 236
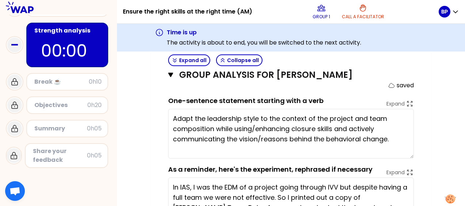
scroll to position [1043, 0]
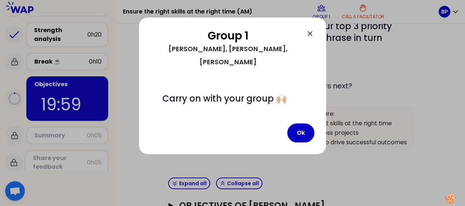
scroll to position [211, 0]
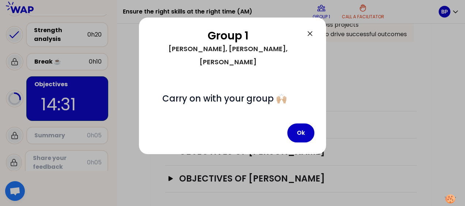
click at [314, 55] on div "Group 1 [PERSON_NAME], [PERSON_NAME]" at bounding box center [233, 53] width 164 height 49
click at [299, 124] on button "Ok" at bounding box center [300, 133] width 27 height 19
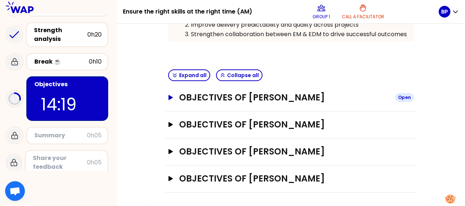
click at [173, 97] on icon "button" at bounding box center [171, 97] width 4 height 5
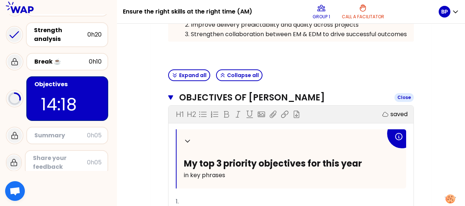
click at [171, 98] on icon "button" at bounding box center [170, 97] width 5 height 4
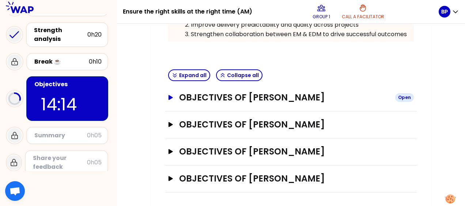
click at [304, 98] on h3 "Objectives of [PERSON_NAME]" at bounding box center [284, 98] width 210 height 12
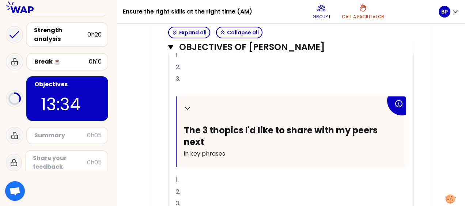
scroll to position [321, 0]
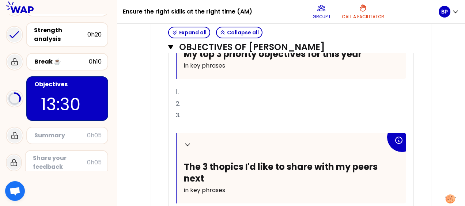
click at [202, 90] on p "1." at bounding box center [291, 92] width 230 height 12
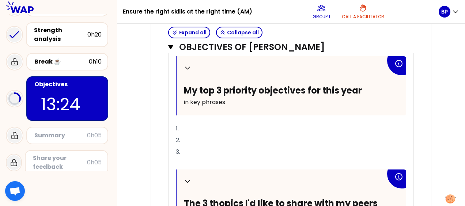
scroll to position [284, 0]
click at [218, 129] on p "1." at bounding box center [291, 129] width 230 height 12
click at [222, 127] on span "1. Master the skill distribution d" at bounding box center [219, 128] width 87 height 8
click at [277, 129] on p "1. Master the skills distribution d" at bounding box center [291, 129] width 230 height 12
click at [195, 129] on span "1. Master the skills distribution in" at bounding box center [221, 128] width 91 height 8
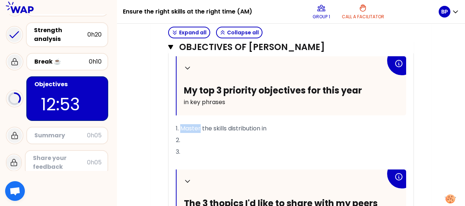
click at [195, 129] on span "1. Master the skills distribution in" at bounding box center [221, 128] width 91 height 8
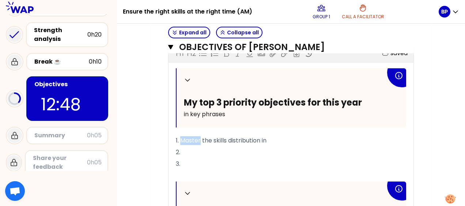
scroll to position [273, 0]
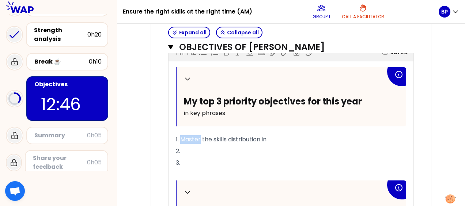
click at [197, 136] on span "1. Master the skills distribution in" at bounding box center [221, 139] width 91 height 8
click at [283, 135] on p "1. Master the skills distribution in" at bounding box center [291, 140] width 230 height 12
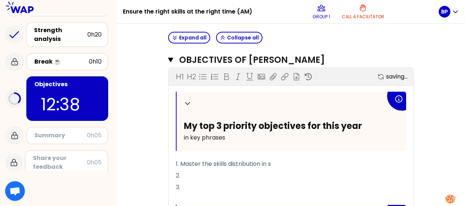
scroll to position [249, 0]
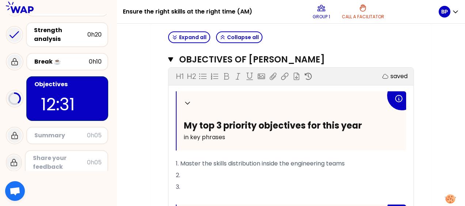
click at [284, 171] on p "2." at bounding box center [291, 176] width 230 height 12
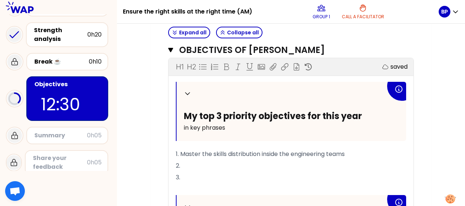
scroll to position [259, 0]
click at [354, 152] on p "1. Master the skills distribution inside the engineering teams" at bounding box center [291, 154] width 230 height 12
click at [350, 163] on p "2." at bounding box center [291, 166] width 230 height 12
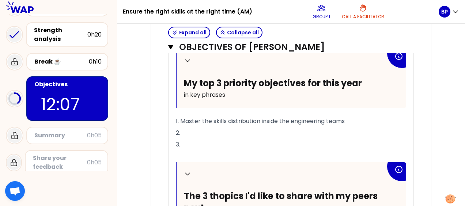
scroll to position [291, 0]
click at [190, 125] on p "1. Master the skills distribution inside the engineering teams" at bounding box center [291, 122] width 230 height 12
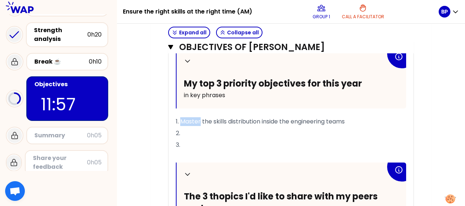
click at [190, 125] on p "1. Master the skills distribution inside the engineering teams" at bounding box center [291, 122] width 230 height 12
click at [192, 137] on p "2." at bounding box center [291, 134] width 230 height 12
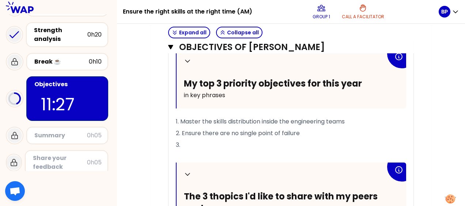
click at [195, 121] on span "1. Master the skills distribution inside the engineering teams" at bounding box center [260, 121] width 169 height 8
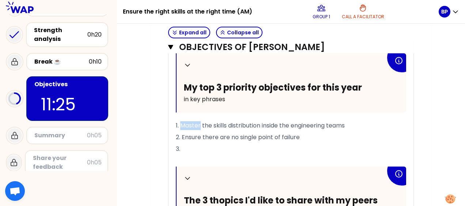
scroll to position [287, 0]
click at [314, 137] on p "2. Ensure there are no single point of failure" at bounding box center [291, 138] width 230 height 12
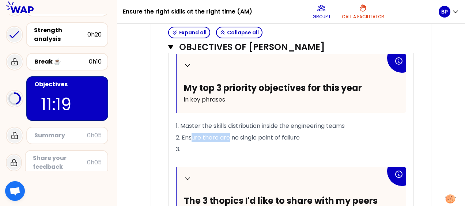
drag, startPoint x: 193, startPoint y: 132, endPoint x: 229, endPoint y: 136, distance: 36.1
click at [229, 136] on p "2. Ensure there are no single point of failure" at bounding box center [291, 138] width 230 height 12
drag, startPoint x: 209, startPoint y: 136, endPoint x: 201, endPoint y: 136, distance: 7.7
click at [201, 136] on span "2. Avoid no single point of failure" at bounding box center [221, 137] width 91 height 8
click at [232, 135] on span "2. Avoid single point of failure" at bounding box center [217, 137] width 83 height 8
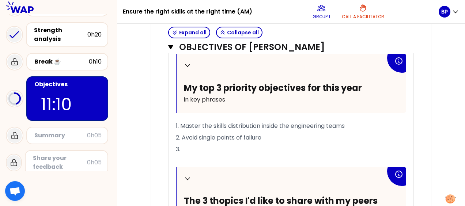
click at [261, 137] on span "2. Avoid single points of failure" at bounding box center [219, 137] width 86 height 8
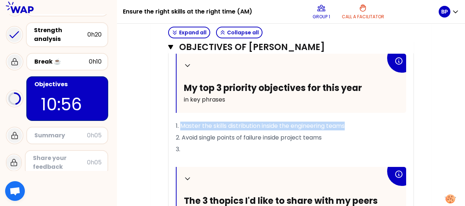
drag, startPoint x: 351, startPoint y: 124, endPoint x: 182, endPoint y: 123, distance: 168.9
click at [182, 123] on p "1. Master the skills distribution inside the engineering teams" at bounding box center [291, 126] width 230 height 12
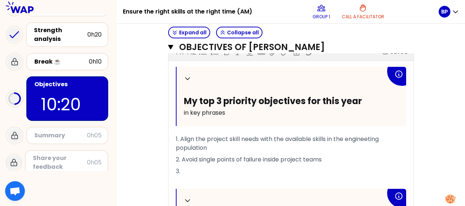
scroll to position [272, 0]
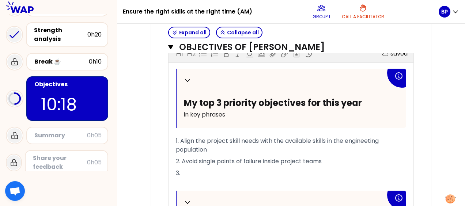
click at [303, 140] on span "1. Align the project skill needs with the available skills in the engineeting p…" at bounding box center [278, 145] width 204 height 17
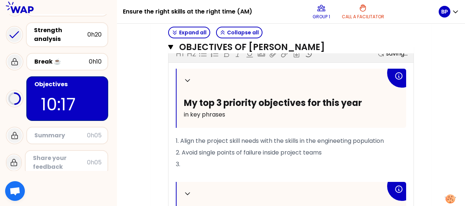
click at [303, 140] on span "1. Align the project skill needs with the skills in the engineeting population" at bounding box center [280, 141] width 208 height 8
click at [315, 161] on p "3." at bounding box center [291, 165] width 230 height 12
drag, startPoint x: 180, startPoint y: 141, endPoint x: 400, endPoint y: 152, distance: 220.0
click at [400, 152] on div "Collapse My top 3 priority objectives for this year in key phrases 1. Align the…" at bounding box center [291, 198] width 230 height 258
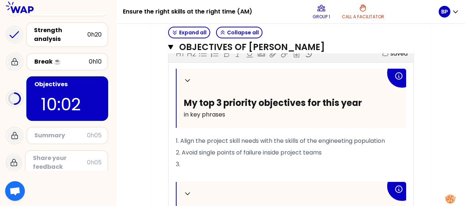
click at [180, 137] on span "1. Align the project skill needs with the skills of the engineeting population" at bounding box center [280, 141] width 209 height 8
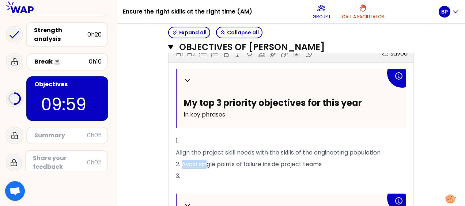
drag, startPoint x: 182, startPoint y: 162, endPoint x: 207, endPoint y: 159, distance: 25.0
click at [207, 160] on span "2. Avoid single points of failure inside project teams" at bounding box center [249, 164] width 146 height 8
click at [177, 151] on span "Align the project skill needs with the skills of the engineeting population" at bounding box center [278, 152] width 205 height 8
click at [178, 165] on span "2. Avoid single points of failure inside project teams" at bounding box center [249, 164] width 146 height 8
click at [185, 172] on p "3." at bounding box center [291, 176] width 230 height 12
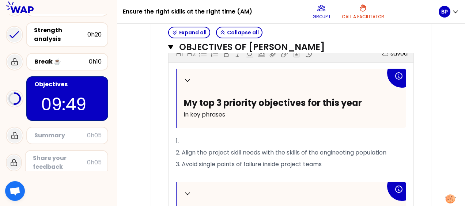
click at [187, 137] on p "1." at bounding box center [291, 141] width 230 height 12
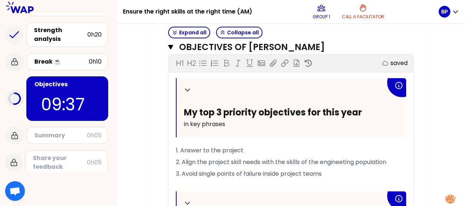
scroll to position [265, 0]
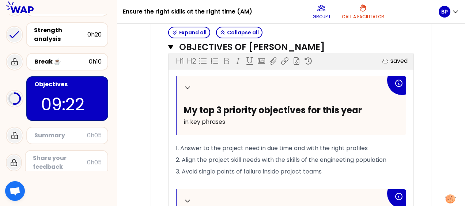
click at [196, 180] on p "﻿" at bounding box center [291, 184] width 230 height 12
click at [219, 172] on span "3. Avoid single points of failure inside project teams" at bounding box center [249, 171] width 146 height 8
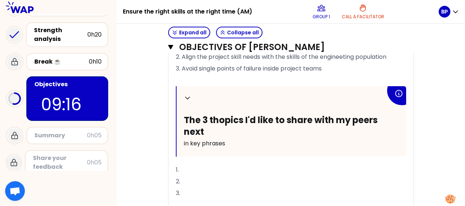
scroll to position [368, 0]
click at [227, 167] on p "1." at bounding box center [291, 170] width 230 height 12
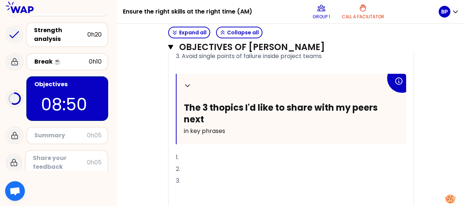
scroll to position [381, 0]
click at [238, 157] on p "1." at bounding box center [291, 157] width 230 height 12
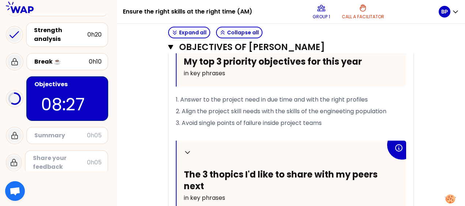
scroll to position [315, 0]
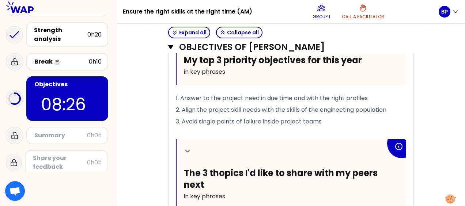
click at [192, 122] on span "3. Avoid single points of failure inside project teams" at bounding box center [249, 121] width 146 height 8
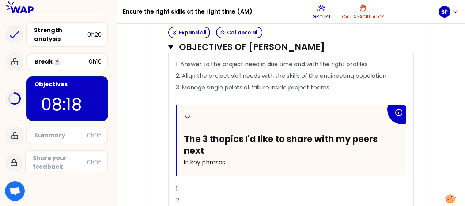
scroll to position [349, 0]
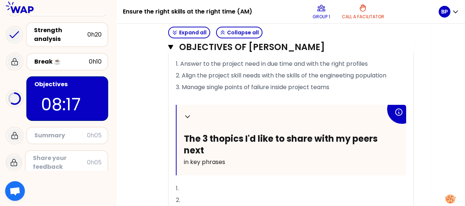
click at [222, 185] on p "1." at bounding box center [291, 189] width 230 height 12
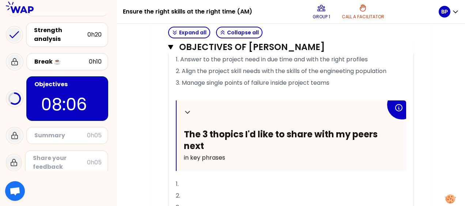
scroll to position [355, 0]
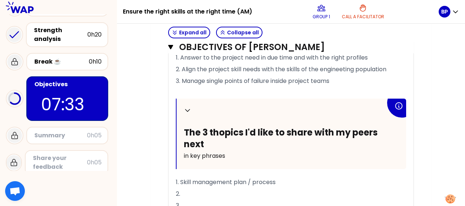
click at [181, 184] on span "1. Skill management plan / process" at bounding box center [226, 182] width 100 height 8
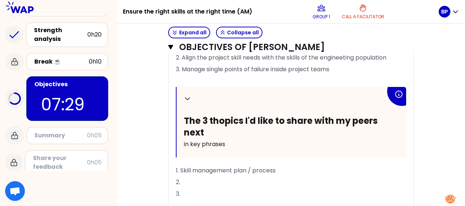
scroll to position [369, 0]
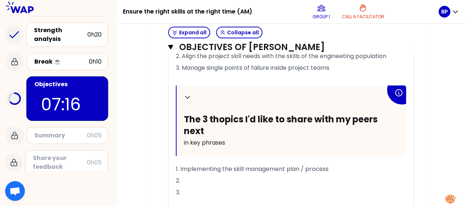
click at [240, 180] on p "2." at bounding box center [291, 181] width 230 height 12
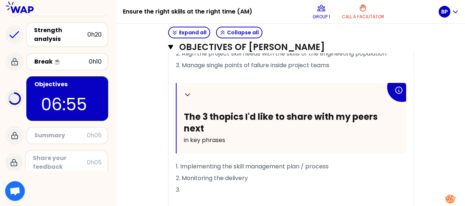
scroll to position [371, 0]
drag, startPoint x: 253, startPoint y: 180, endPoint x: 188, endPoint y: 167, distance: 66.5
click at [188, 167] on div "Collapse My top 3 priority objectives for this year in key phrases 1. Answer to…" at bounding box center [291, 98] width 230 height 258
click at [255, 178] on p "2. Monitoring the delivery" at bounding box center [291, 178] width 230 height 12
drag, startPoint x: 181, startPoint y: 168, endPoint x: 264, endPoint y: 174, distance: 82.9
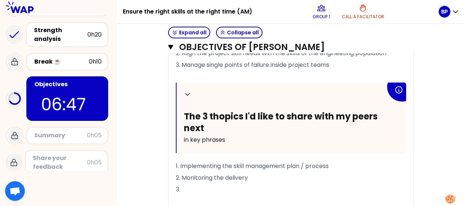
click at [264, 174] on div "Collapse My top 3 priority objectives for this year in key phrases 1. Answer to…" at bounding box center [291, 98] width 230 height 258
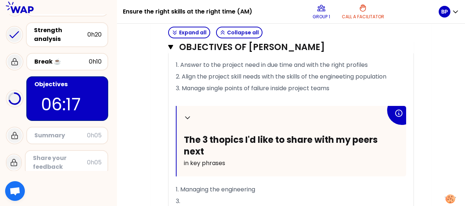
scroll to position [348, 0]
click at [262, 185] on p "1. Managing the engineering" at bounding box center [291, 190] width 230 height 12
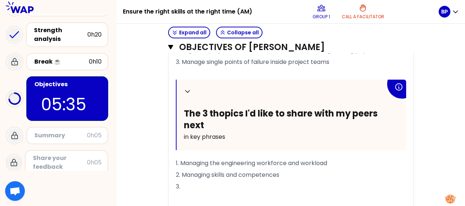
scroll to position [375, 0]
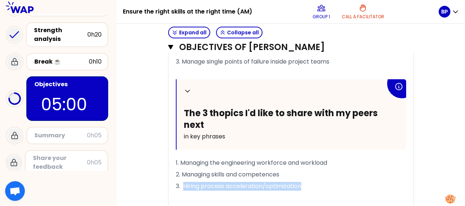
click at [184, 185] on span "3. Hiring process acceleration/optimization" at bounding box center [238, 186] width 125 height 8
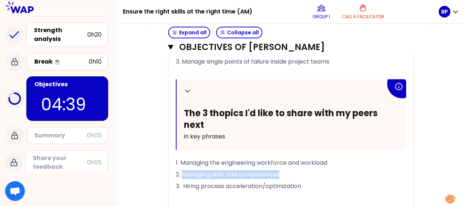
drag, startPoint x: 293, startPoint y: 175, endPoint x: 183, endPoint y: 176, distance: 110.0
click at [183, 176] on p "2. Managing skills and competences" at bounding box center [291, 175] width 230 height 12
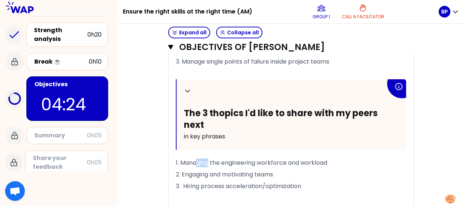
drag, startPoint x: 211, startPoint y: 162, endPoint x: 196, endPoint y: 165, distance: 14.6
click at [196, 165] on span "1. Managing the engineering workforce and workload" at bounding box center [251, 163] width 151 height 8
click at [334, 159] on p "1. Managing the engineering workforce and workload" at bounding box center [291, 163] width 230 height 12
click at [196, 159] on span "1. Managing the engineering workforce and workload" at bounding box center [251, 163] width 151 height 8
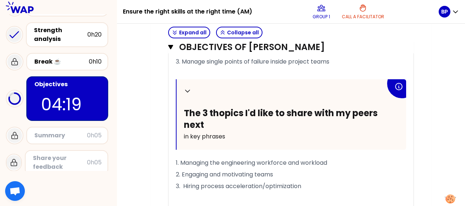
click at [239, 165] on span "1. Managing the engineering workforce and workload" at bounding box center [251, 163] width 151 height 8
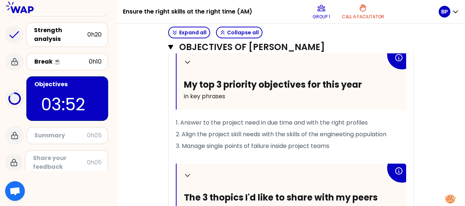
scroll to position [295, 0]
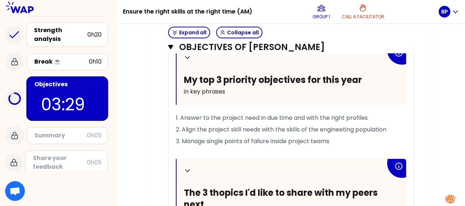
click at [347, 125] on span "2. Align the project skill needs with the skills of the engineeting population" at bounding box center [281, 129] width 211 height 8
click at [352, 142] on p "3. Manage single points of failure inside project teams" at bounding box center [291, 142] width 230 height 12
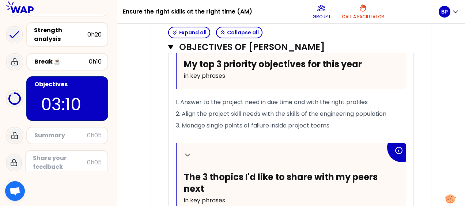
scroll to position [311, 0]
click at [325, 150] on div "Collapse" at bounding box center [283, 154] width 199 height 9
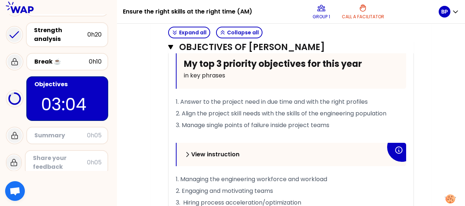
click at [325, 150] on div "View instruction" at bounding box center [283, 154] width 199 height 9
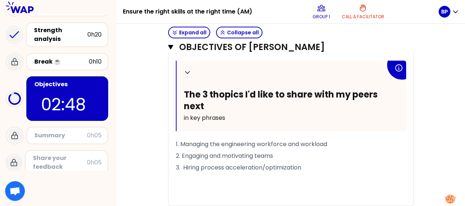
scroll to position [395, 0]
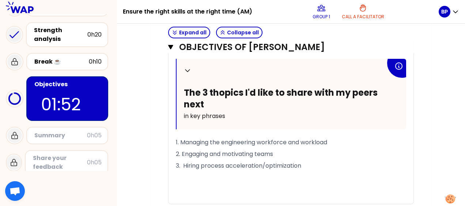
click at [185, 167] on span "3. Hiring process acceleration/optimization" at bounding box center [238, 166] width 125 height 8
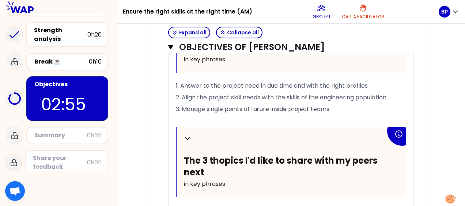
scroll to position [327, 0]
click at [390, 101] on p "2. Align the project skill needs with the skills of the engineering population" at bounding box center [291, 98] width 230 height 12
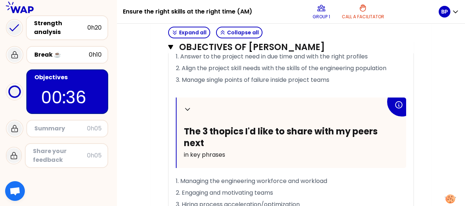
scroll to position [502, 0]
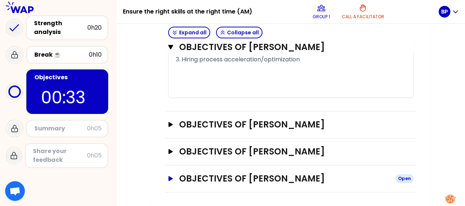
click at [243, 176] on h3 "Objectives of [PERSON_NAME]" at bounding box center [284, 179] width 210 height 12
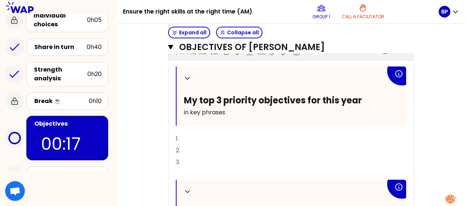
scroll to position [42, 0]
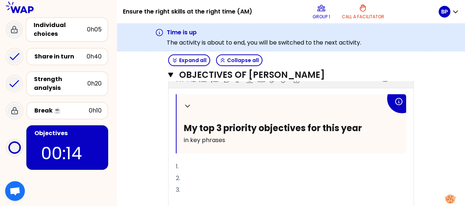
click at [117, 148] on div "Personal experience 0h25 Individual choices 0h05 Share in turn 0h40 Strength an…" at bounding box center [58, 105] width 117 height 243
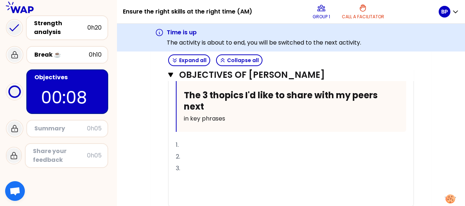
scroll to position [820, 0]
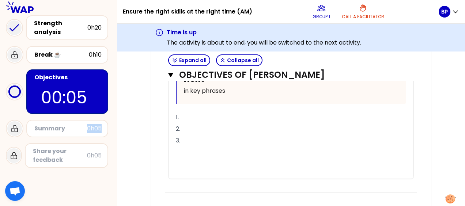
drag, startPoint x: 88, startPoint y: 130, endPoint x: 116, endPoint y: 129, distance: 27.8
click at [116, 129] on div "Personal experience 0h25 Individual choices 0h05 Share in turn 0h40 Strength an…" at bounding box center [58, 49] width 117 height 243
drag, startPoint x: 87, startPoint y: 155, endPoint x: 107, endPoint y: 157, distance: 19.8
click at [107, 157] on div "Share your feedback 0h05" at bounding box center [66, 155] width 83 height 25
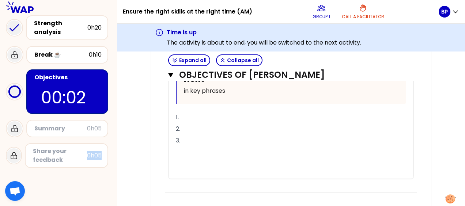
click at [112, 159] on div "Personal experience 0h25 Individual choices 0h05 Share in turn 0h40 Strength an…" at bounding box center [58, 49] width 117 height 243
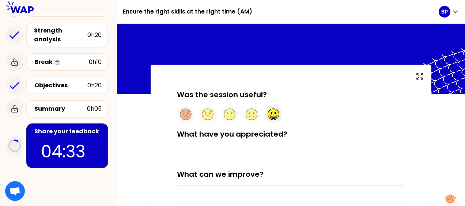
click at [273, 115] on circle at bounding box center [273, 114] width 11 height 11
click at [275, 154] on input "What have you appreciated?" at bounding box center [291, 154] width 228 height 18
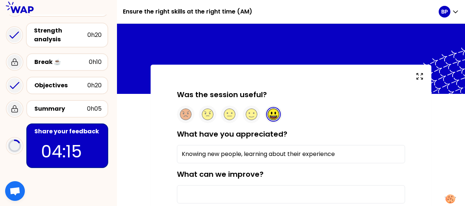
type input "Knowing new people, learning about their experience"
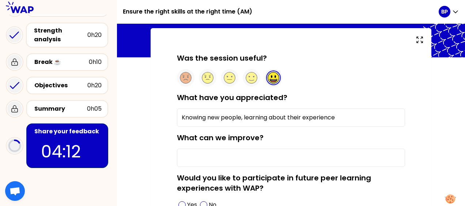
scroll to position [73, 0]
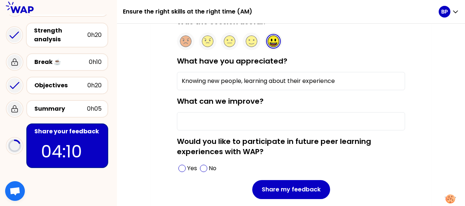
type input "m"
type input "a"
type input "c"
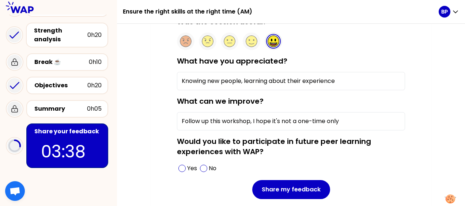
type input "Follow up this workshop, I hope it's not a one-time only"
click at [189, 170] on p "Yes" at bounding box center [192, 168] width 10 height 9
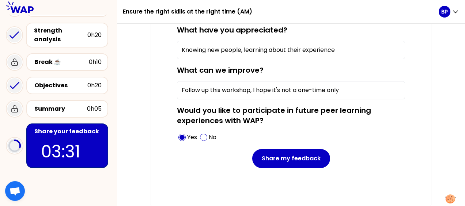
scroll to position [68, 0]
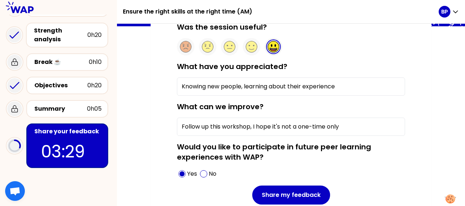
click at [299, 89] on input "Knowing new people, learning about their experience" at bounding box center [291, 87] width 228 height 18
click at [350, 86] on input "Knowing new people, learning about their experience" at bounding box center [291, 87] width 228 height 18
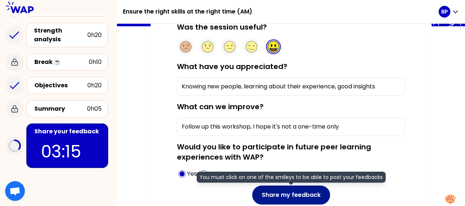
type input "Knowing new people, learning about their experience, good insights"
click at [305, 196] on button "Share my feedback" at bounding box center [291, 195] width 78 height 19
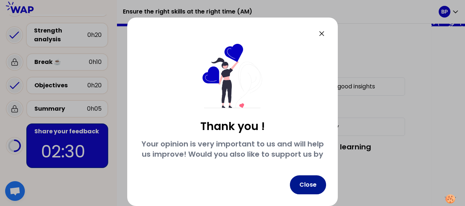
click at [310, 193] on button "Close" at bounding box center [308, 184] width 36 height 19
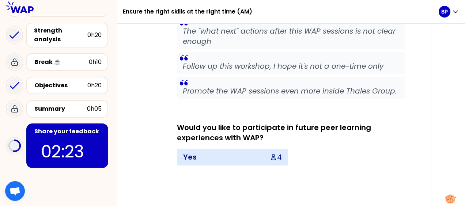
scroll to position [352, 0]
